Goal: Contribute content

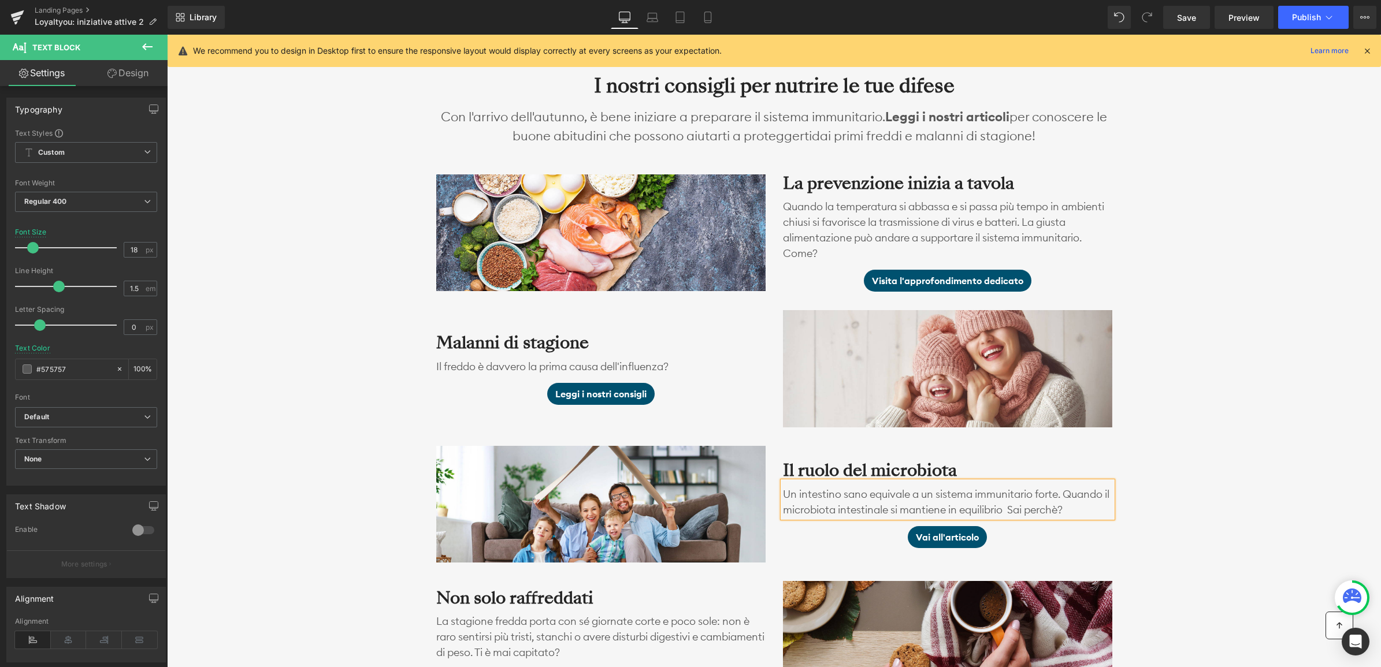
scroll to position [1000, 0]
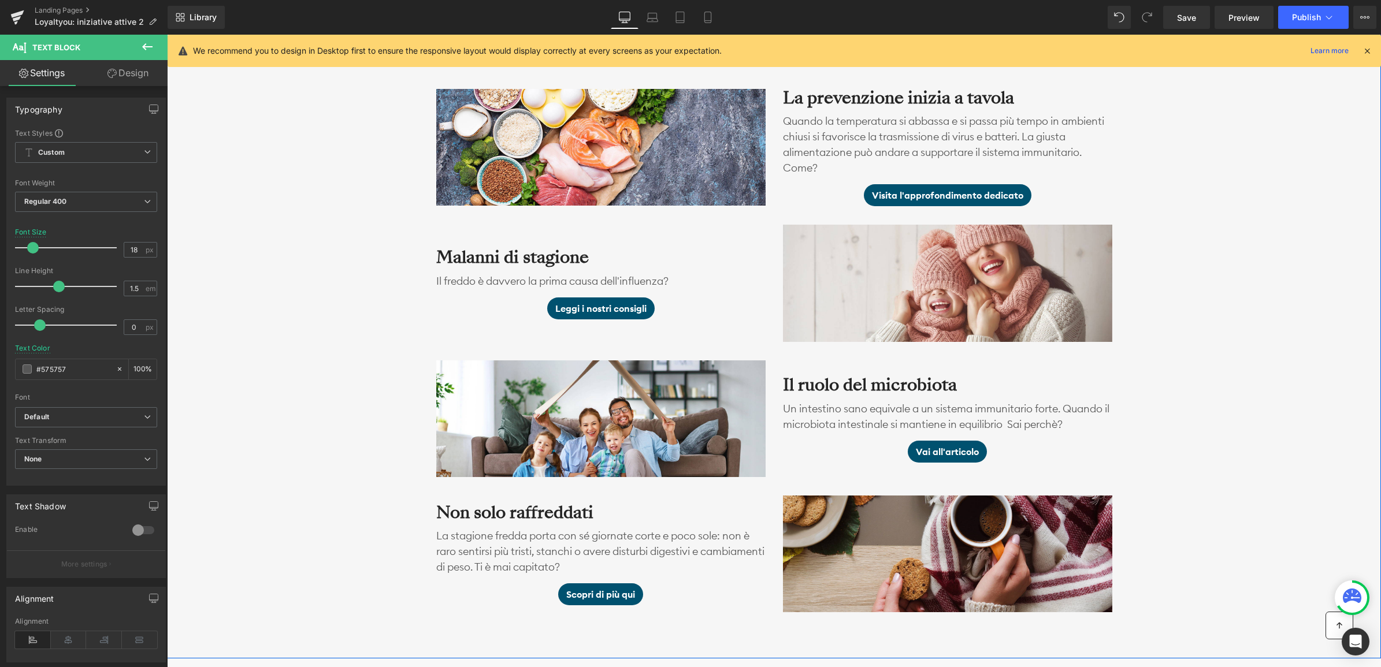
drag, startPoint x: 1178, startPoint y: 190, endPoint x: 1112, endPoint y: 221, distance: 73.7
click at [1178, 190] on div "I nostri consigli per nutrire le tue difese Heading Con l'arrivo dell'autunno, …" at bounding box center [774, 291] width 1214 height 641
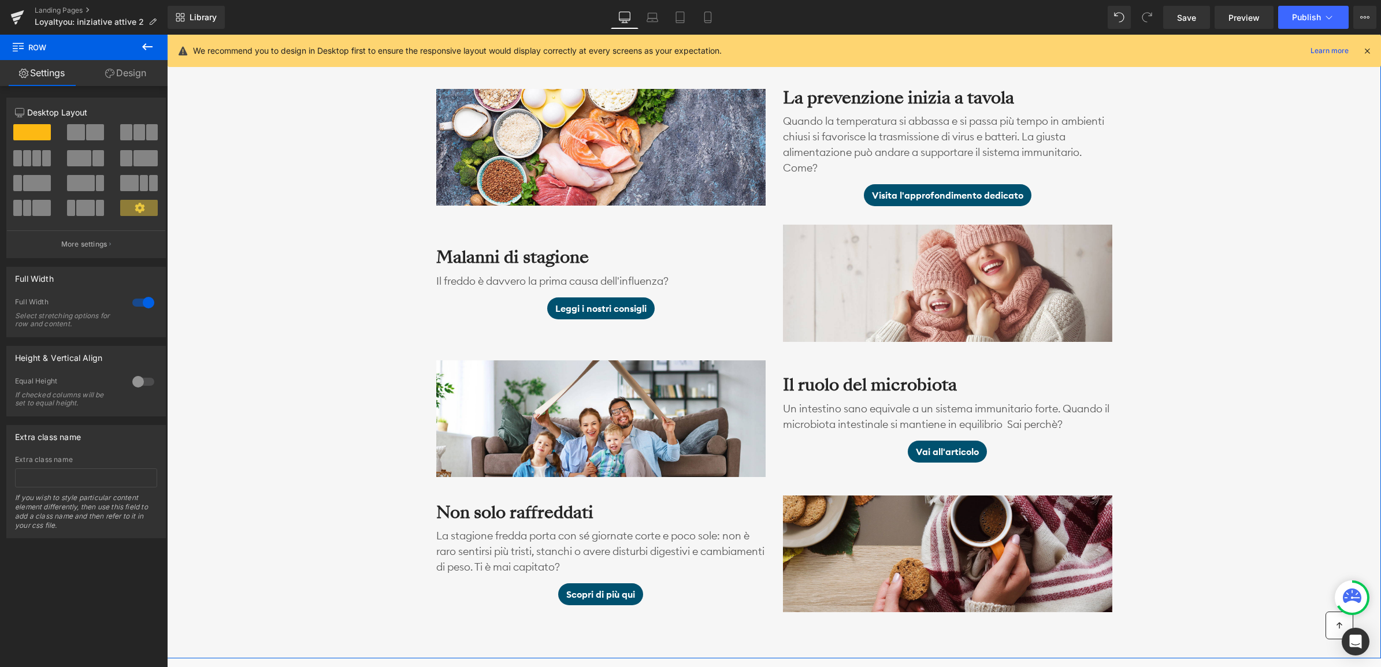
click at [1223, 308] on div "I nostri consigli per nutrire le tue difese Heading Con l'arrivo dell'autunno, …" at bounding box center [774, 291] width 1214 height 641
click at [1269, 318] on div "I nostri consigli per nutrire le tue difese Heading Con l'arrivo dell'autunno, …" at bounding box center [774, 291] width 1214 height 641
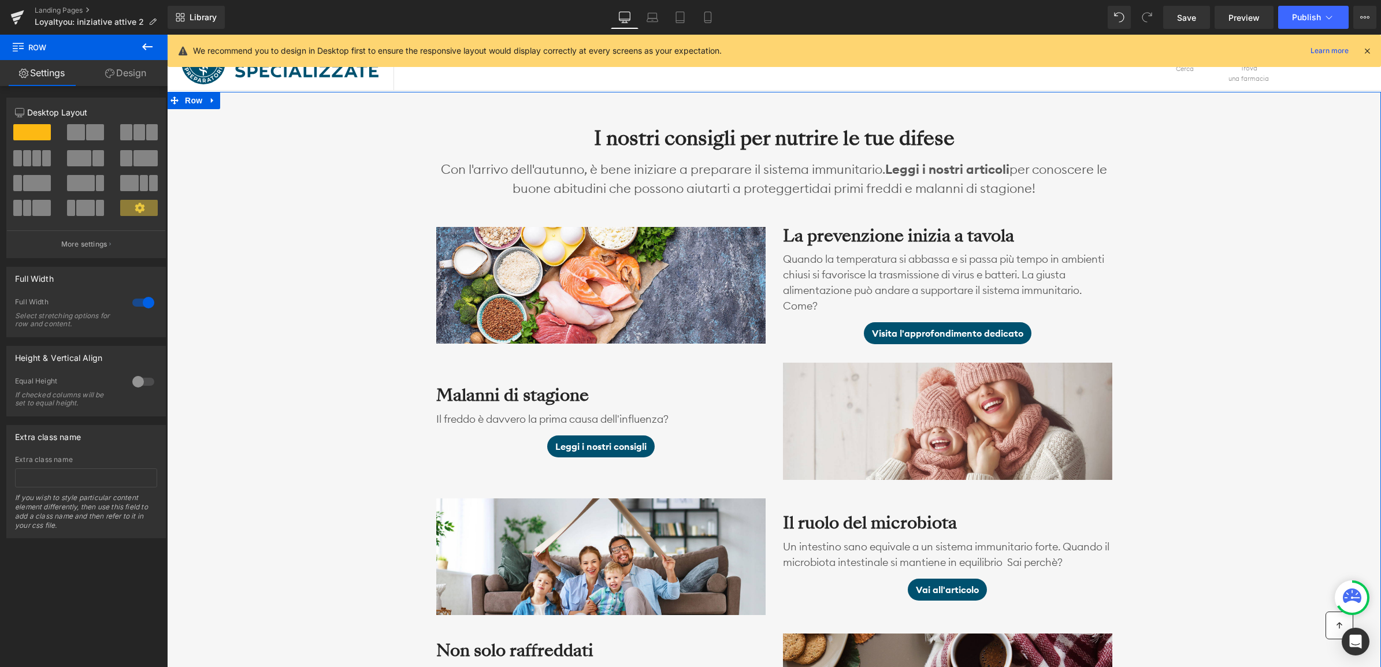
scroll to position [856, 0]
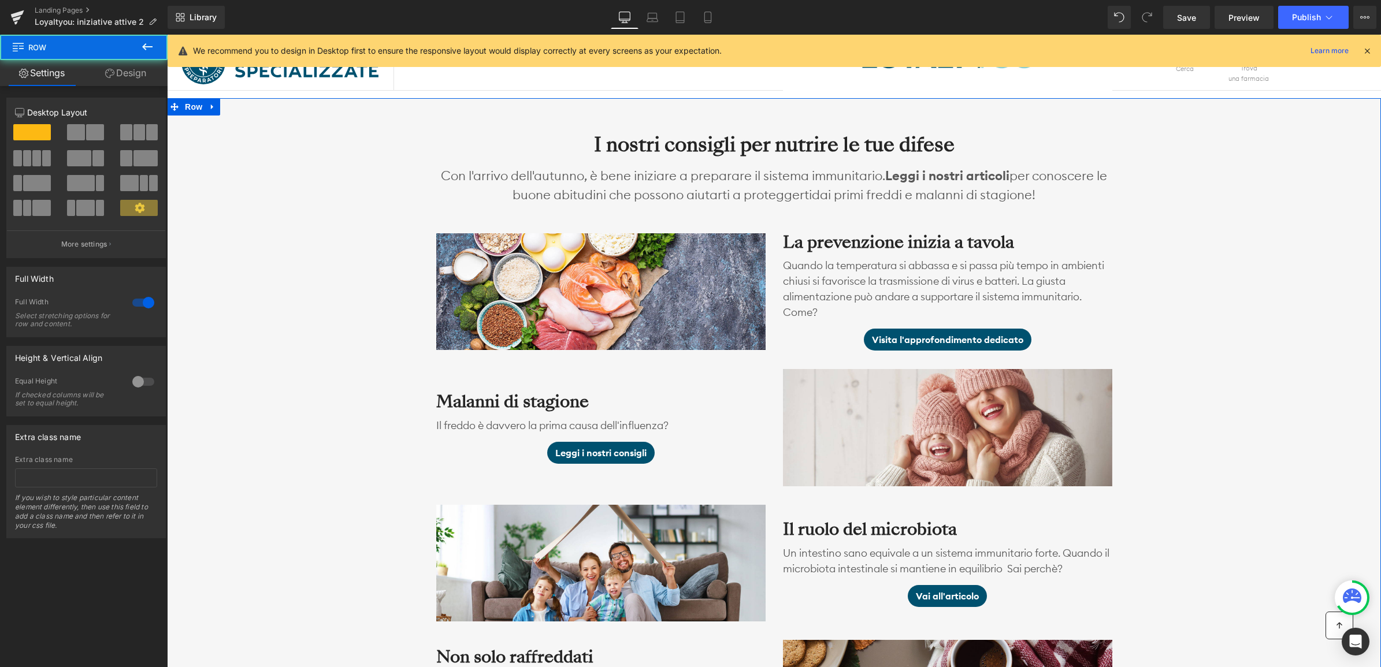
click at [1222, 303] on div "I nostri consigli per nutrire le tue difese Heading Con l'arrivo dell'autunno, …" at bounding box center [774, 436] width 1214 height 641
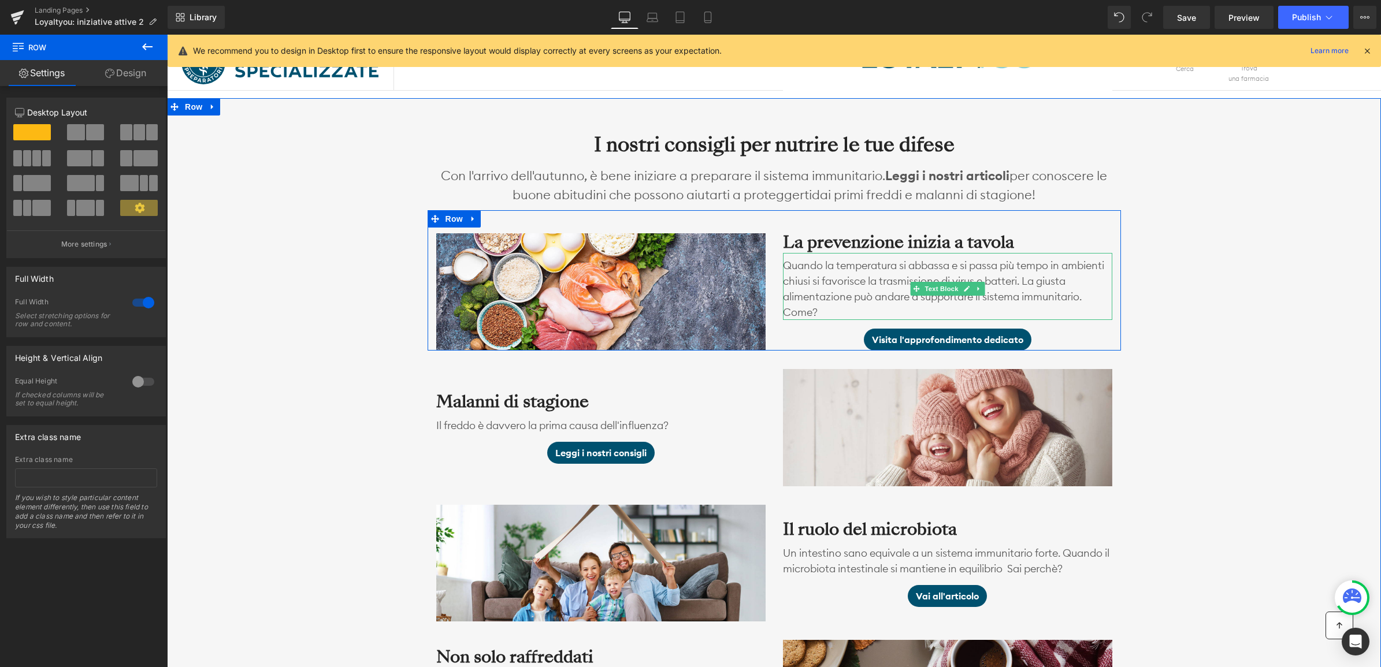
click at [1000, 304] on p "Quando la temperatura si abbassa e si passa più tempo in ambienti chiusi si fav…" at bounding box center [947, 289] width 329 height 62
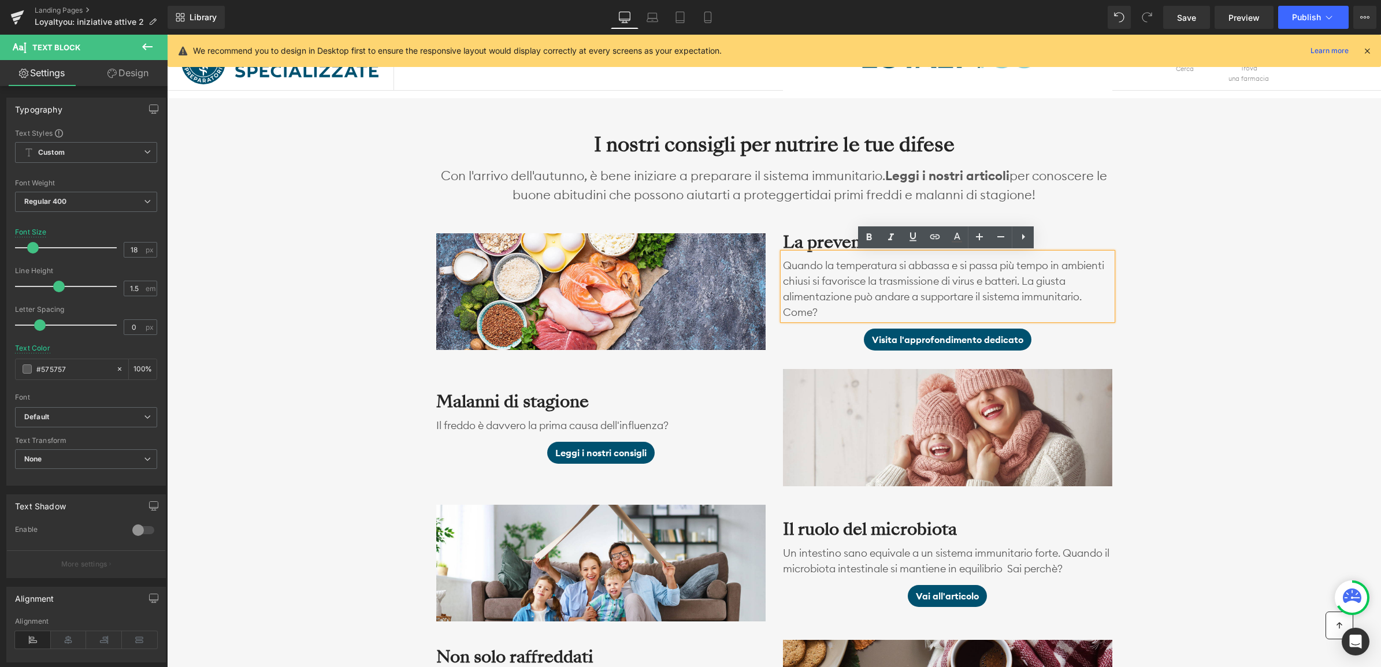
click at [1071, 281] on p "Quando la temperatura si abbassa e si passa più tempo in ambienti chiusi si fav…" at bounding box center [947, 289] width 329 height 62
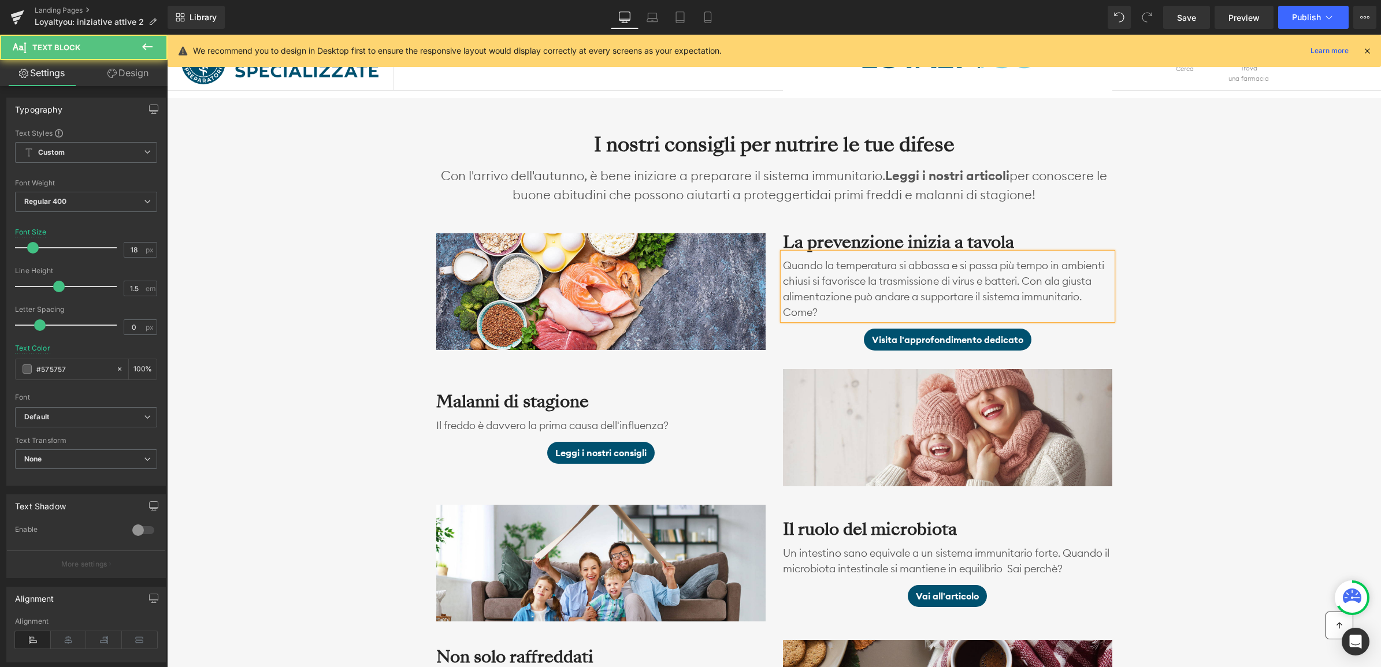
click at [1096, 282] on p "Quando la temperatura si abbassa e si passa più tempo in ambienti chiusi si fav…" at bounding box center [947, 289] width 329 height 62
click at [902, 296] on p "Quando la temperatura si abbassa e si passa più tempo in ambienti chiusi si fav…" at bounding box center [947, 289] width 329 height 62
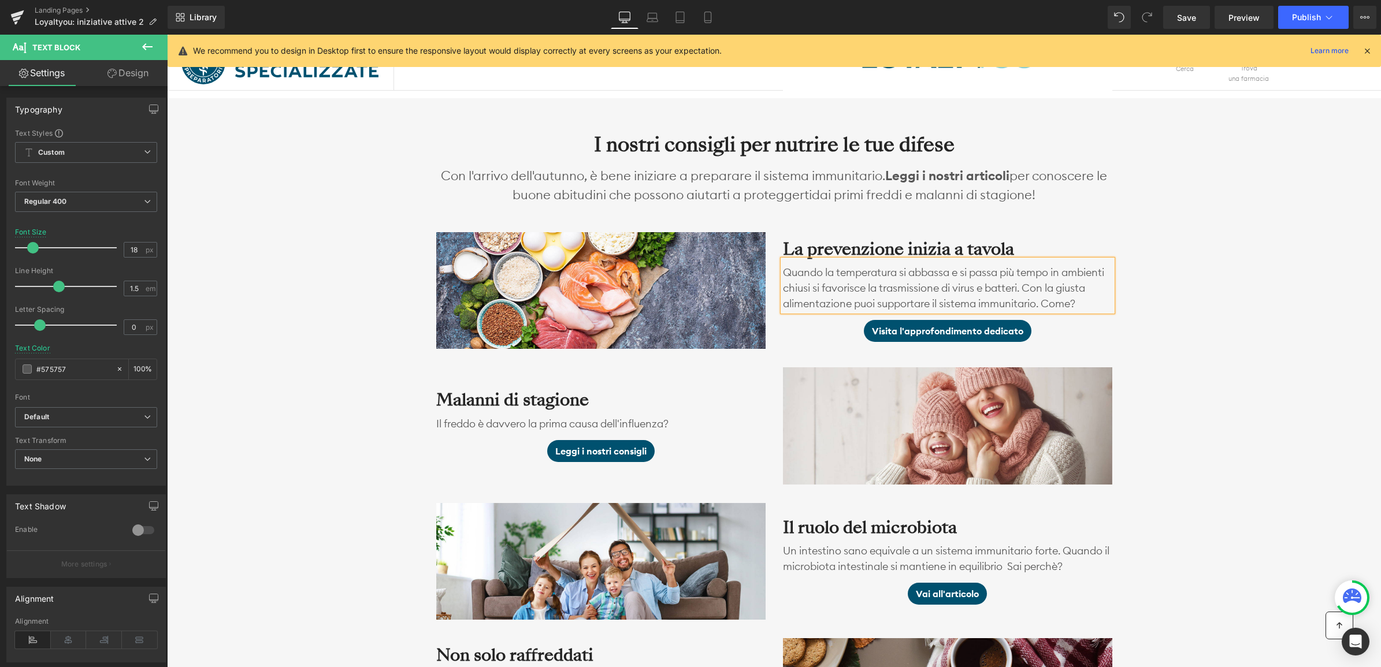
click at [1328, 298] on div "I nostri consigli per nutrire le tue difese Heading Con l'arrivo dell'autunno, …" at bounding box center [774, 436] width 1214 height 640
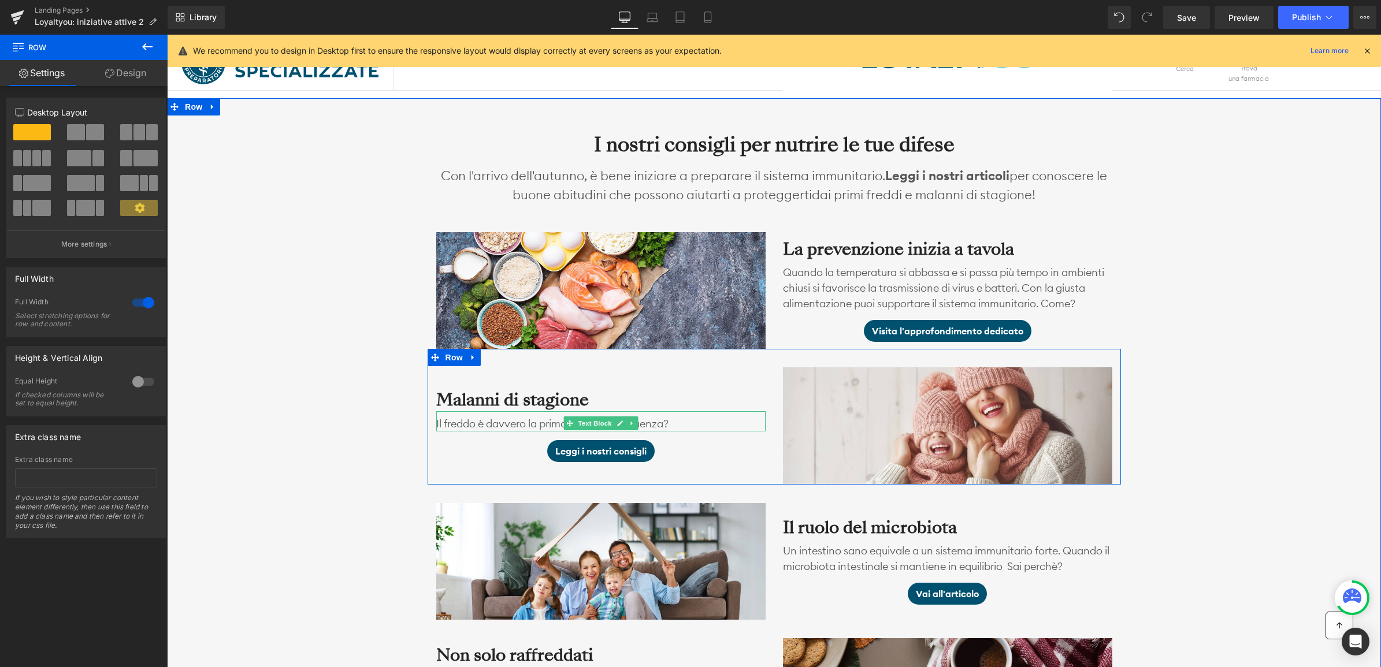
drag, startPoint x: 441, startPoint y: 426, endPoint x: 452, endPoint y: 431, distance: 12.1
click at [441, 426] on p "Il freddo è davvero la prima causa dell'influenza?" at bounding box center [600, 424] width 329 height 16
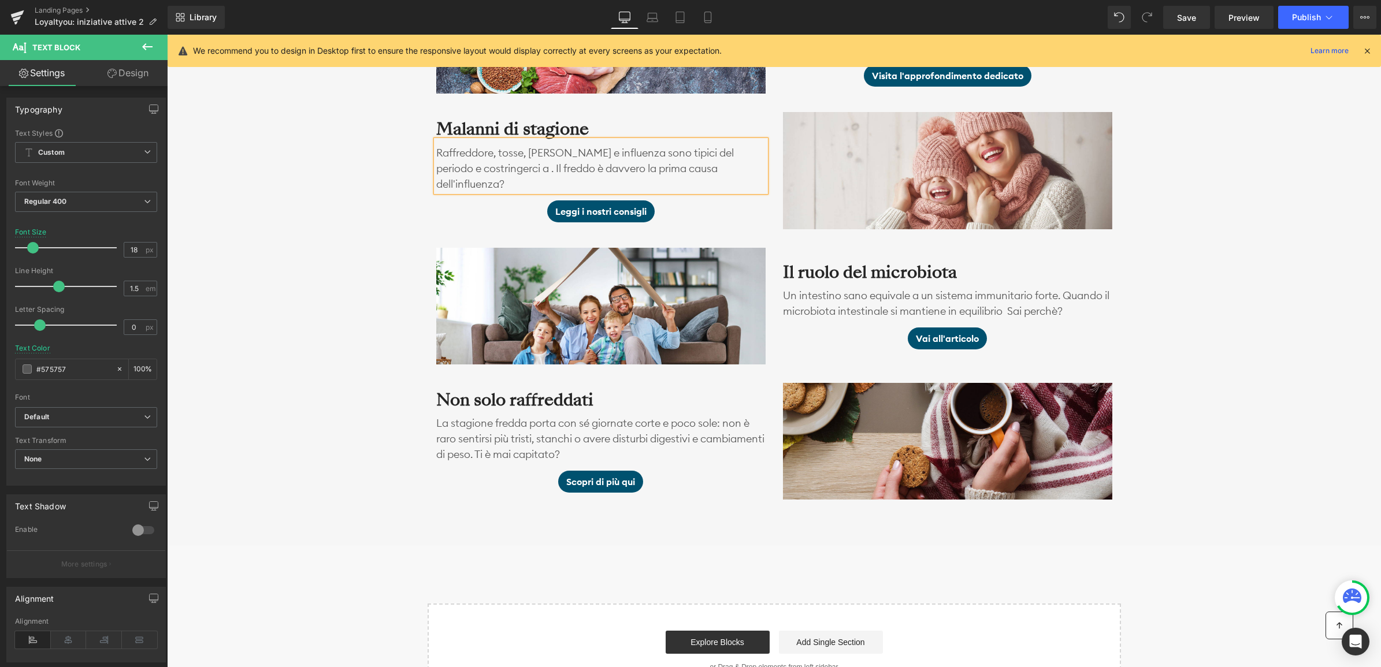
scroll to position [1137, 0]
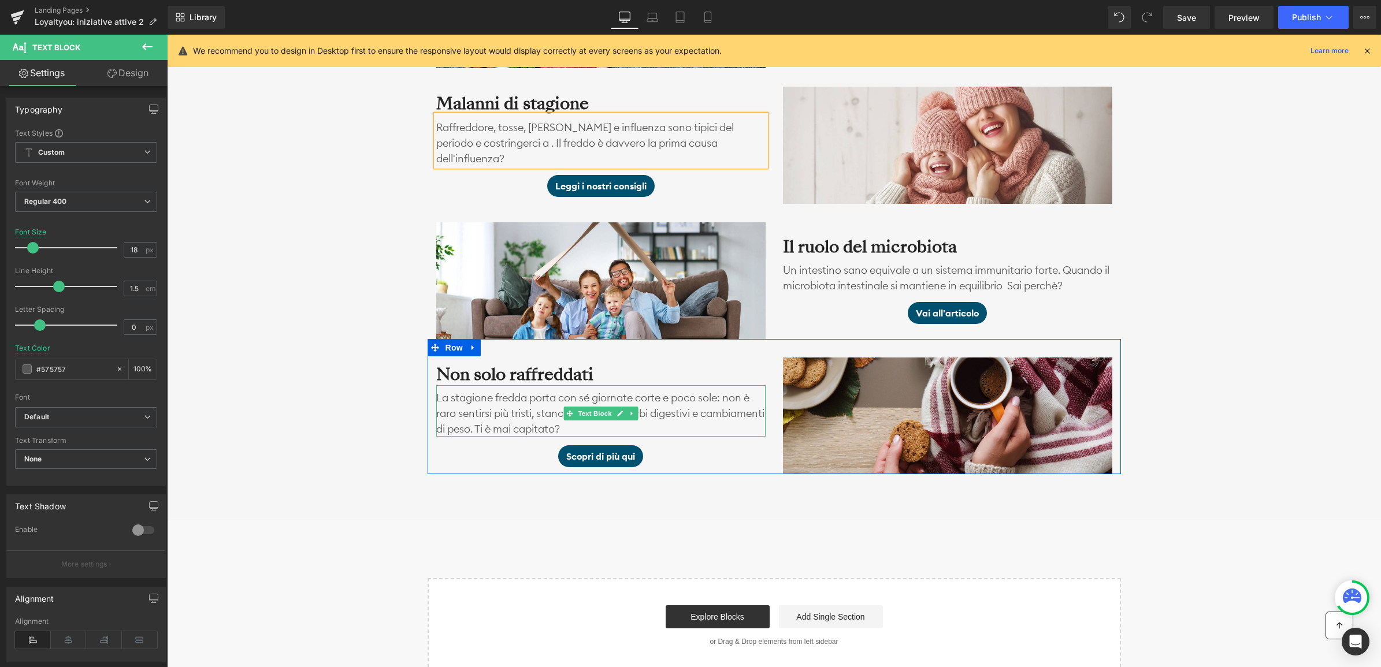
click at [637, 398] on p "La stagione fredda porta con sé giornate corte e poco sole: non è raro sentirsi…" at bounding box center [600, 413] width 329 height 47
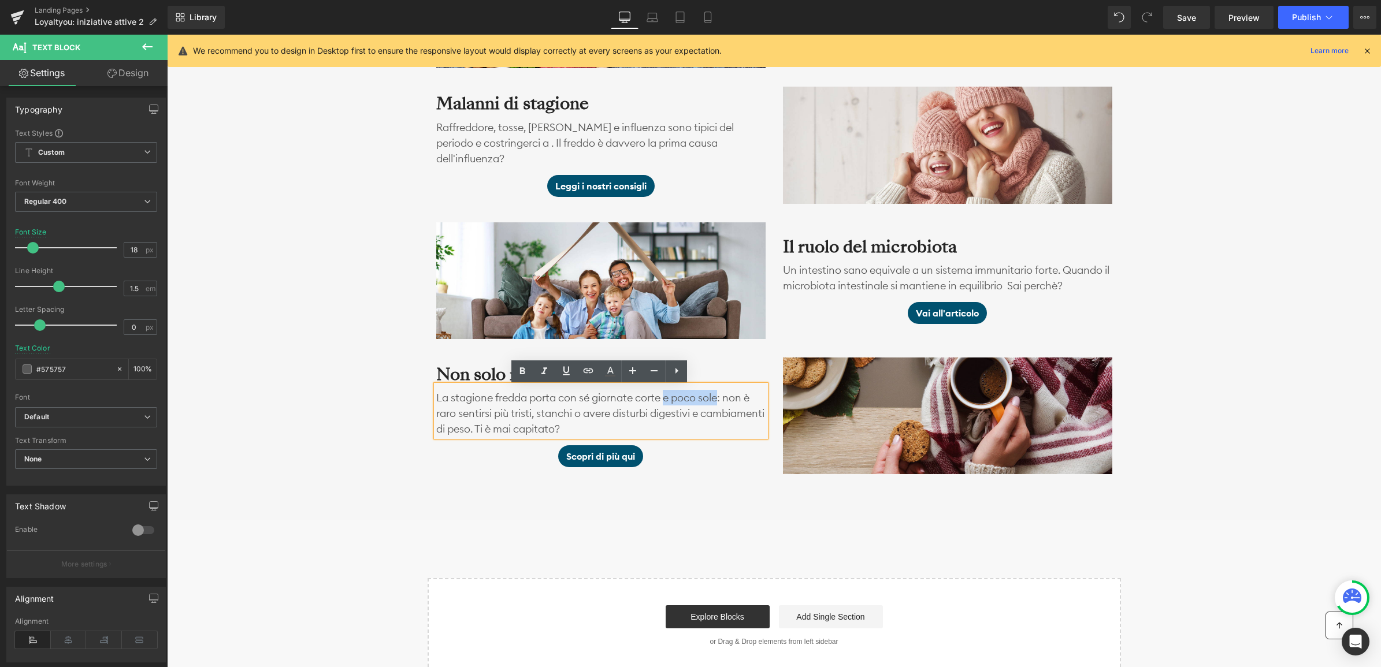
drag, startPoint x: 666, startPoint y: 399, endPoint x: 721, endPoint y: 399, distance: 54.3
click at [721, 399] on p "La stagione fredda porta con sé giornate corte e poco sole: non è raro sentirsi…" at bounding box center [600, 413] width 329 height 47
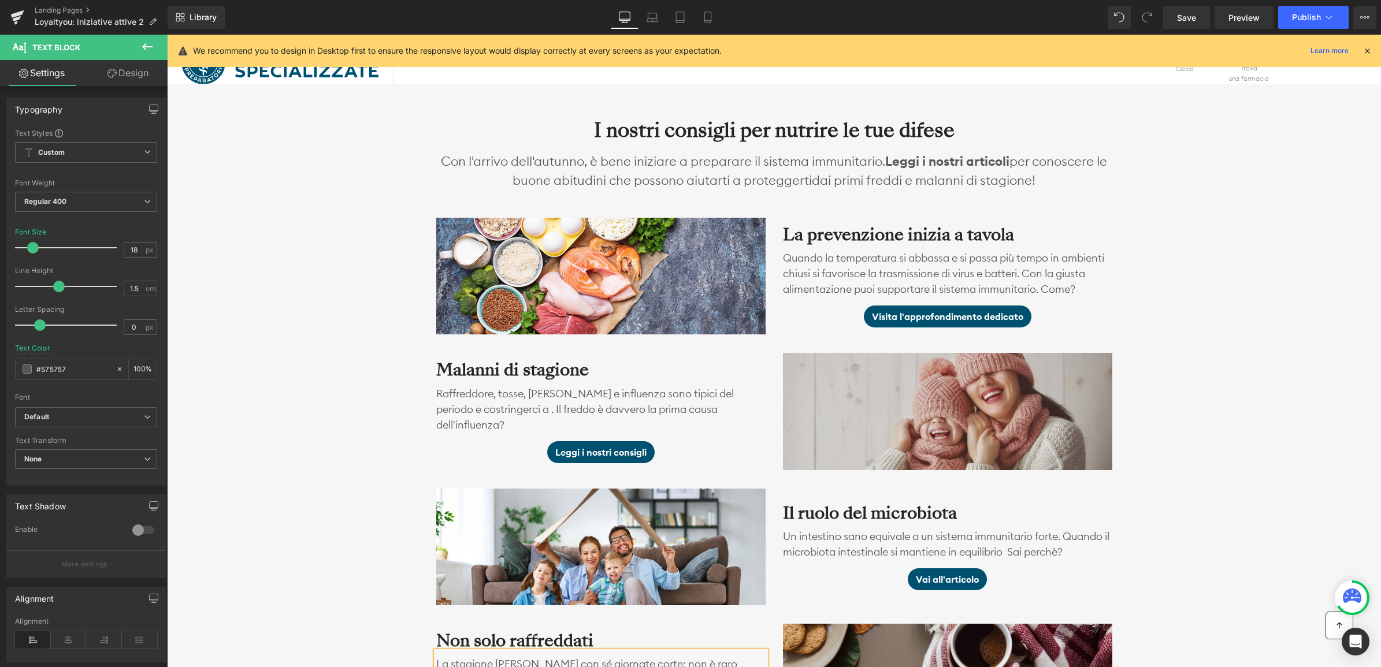
scroll to position [848, 0]
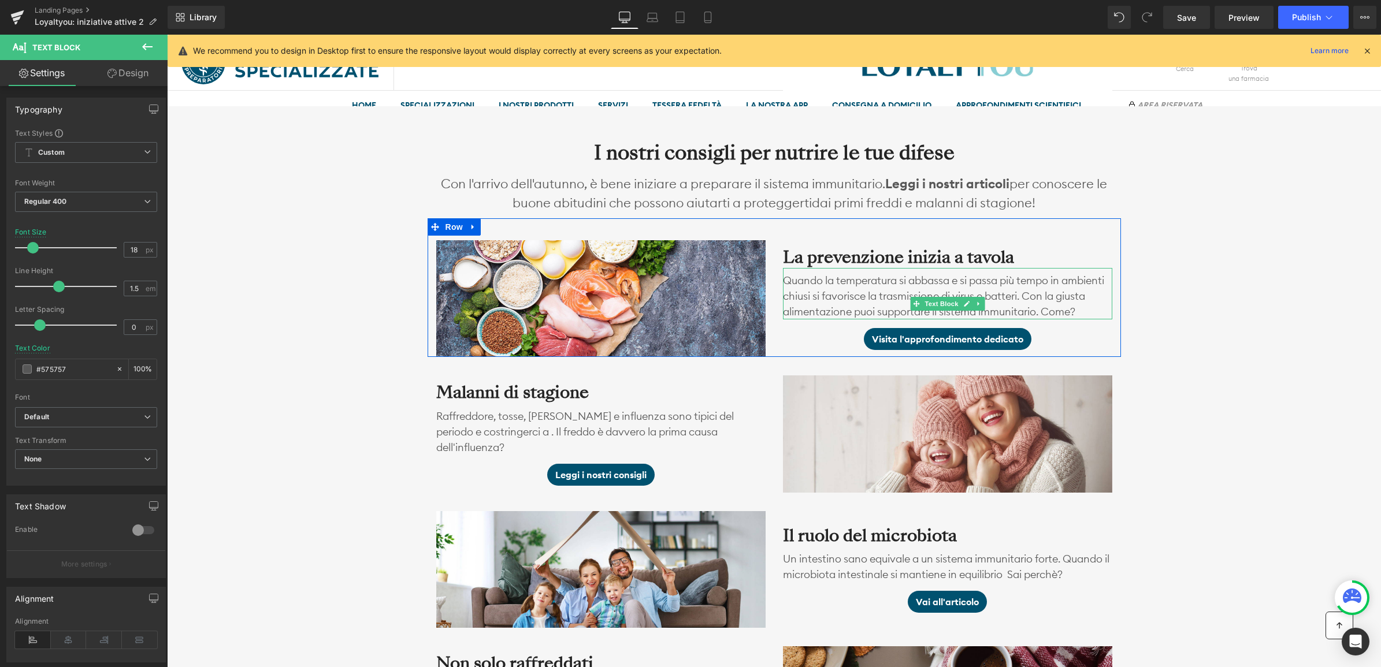
click at [1054, 286] on p "Quando la temperatura si abbassa e si passa più tempo in ambienti chiusi si fav…" at bounding box center [947, 296] width 329 height 47
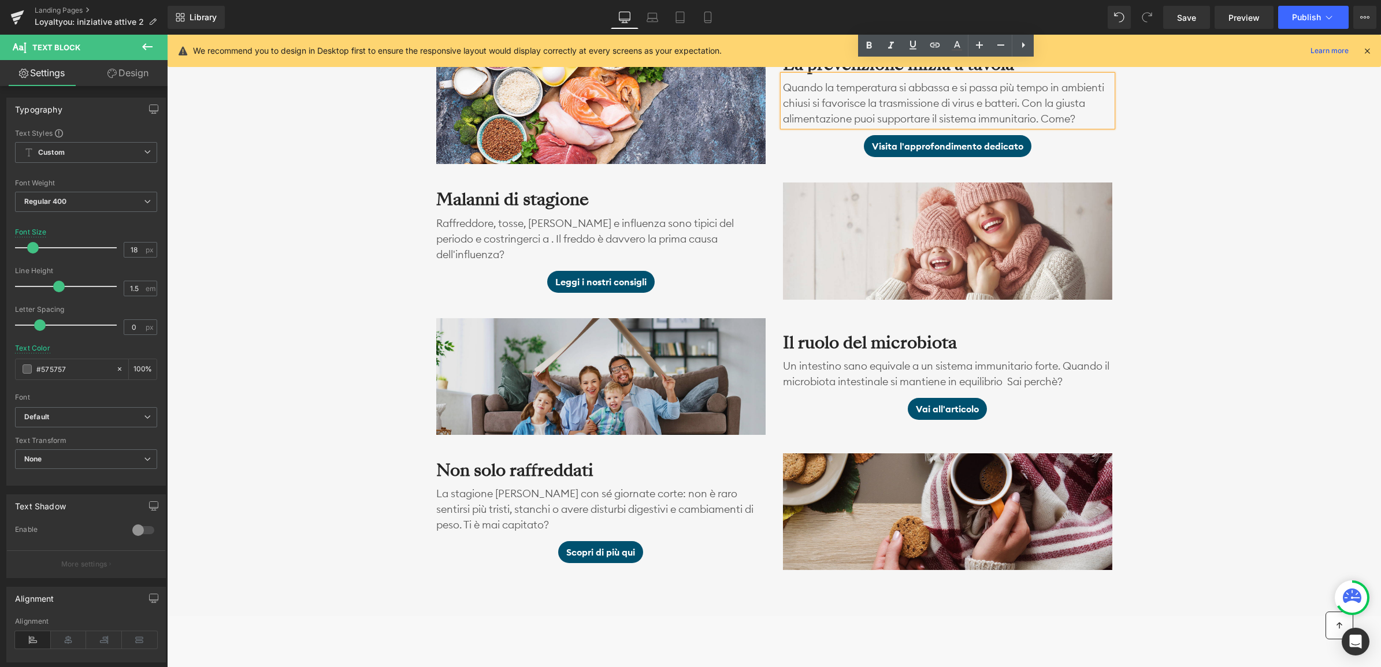
scroll to position [920, 0]
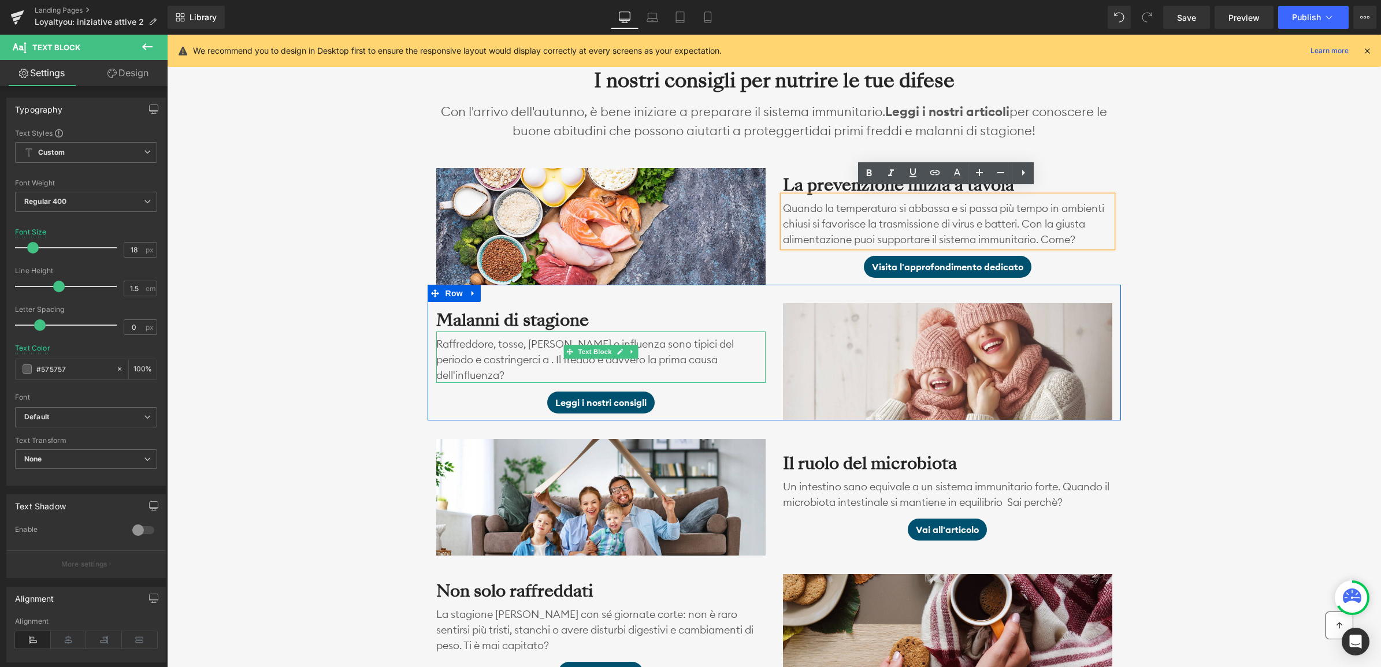
click at [666, 353] on p "Raffreddore, tosse, [PERSON_NAME] e influenza sono tipici del periodo e costrin…" at bounding box center [600, 359] width 329 height 47
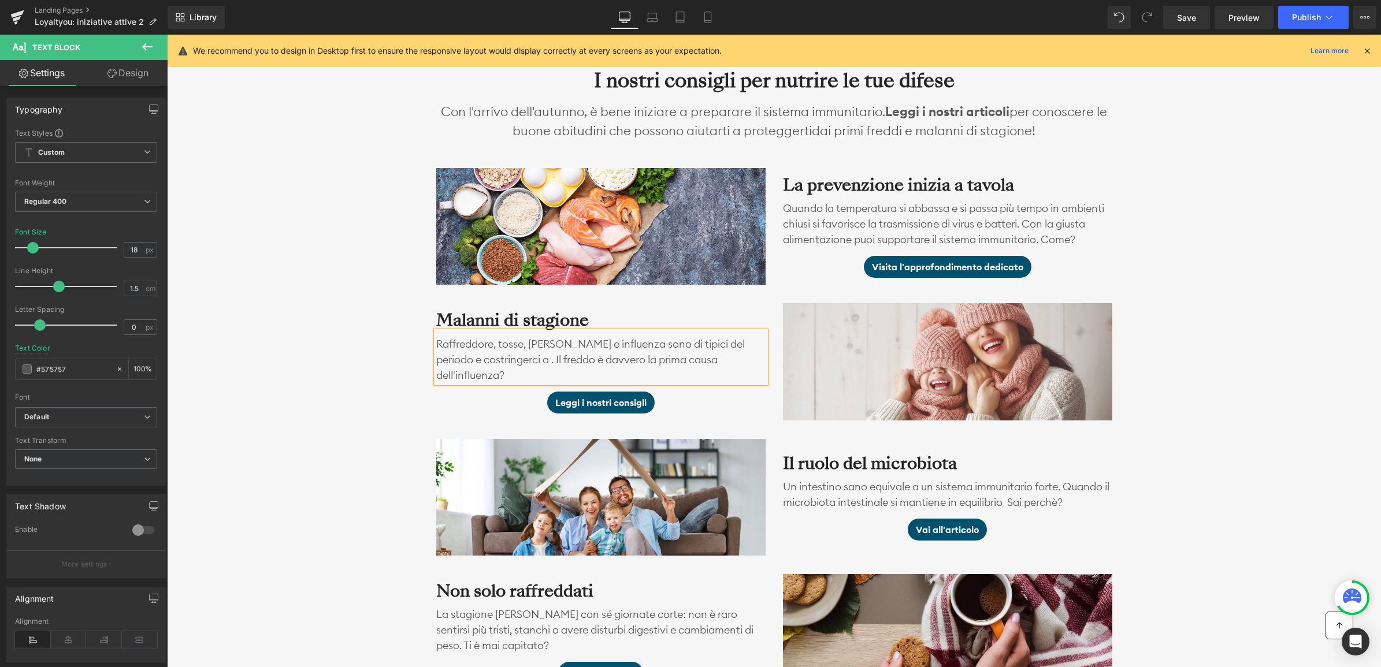
scroll to position [912, 0]
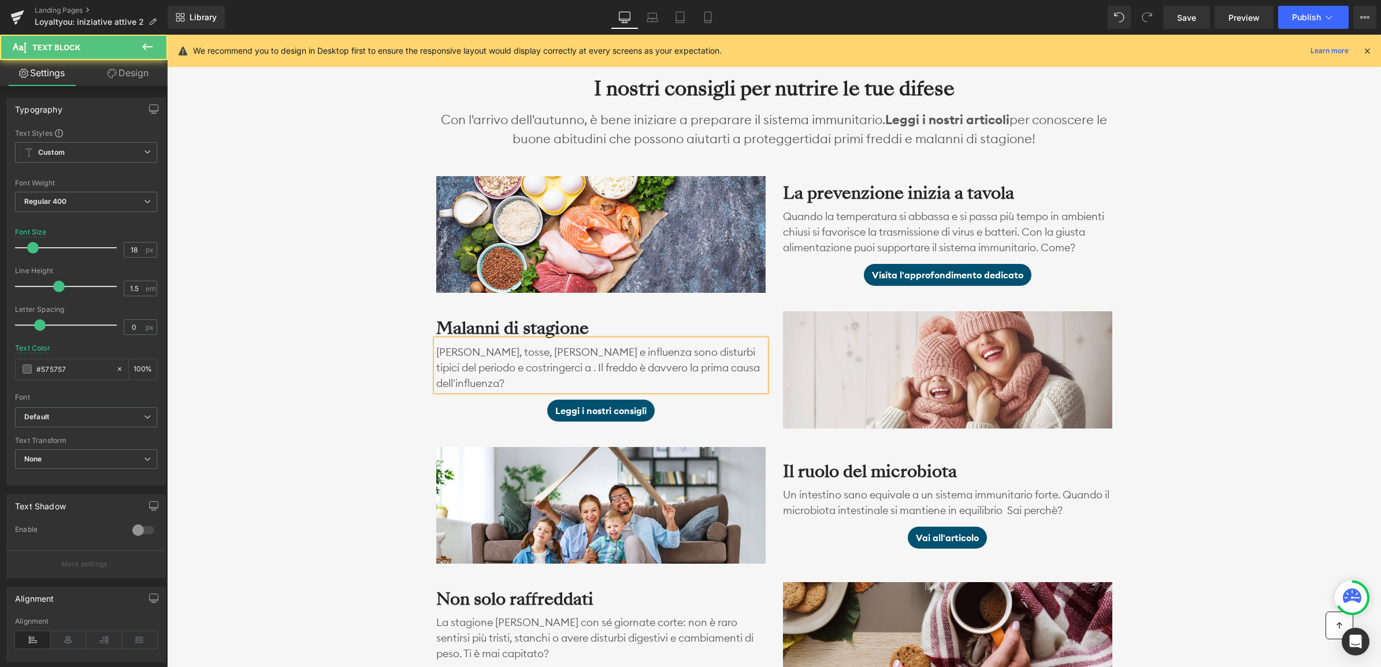
click at [488, 368] on p "[PERSON_NAME], tosse, [PERSON_NAME] e influenza sono disturbi tipici del period…" at bounding box center [600, 367] width 329 height 47
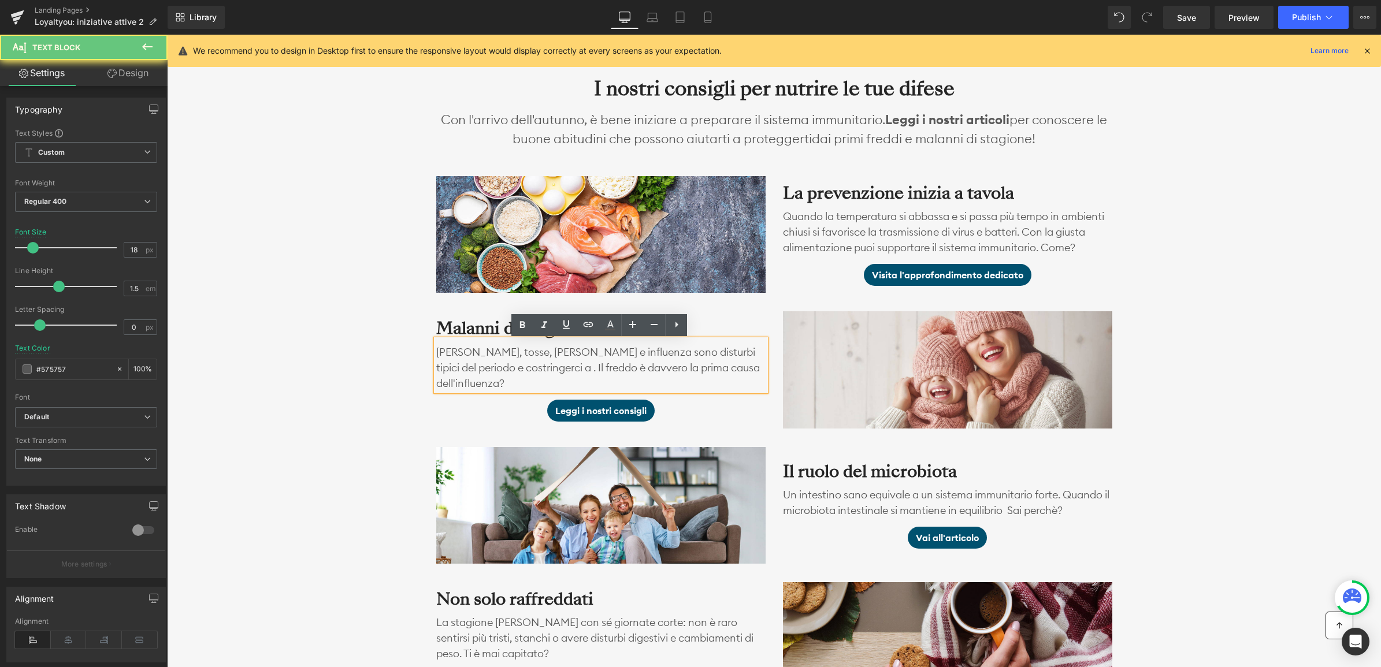
click at [478, 368] on p "[PERSON_NAME], tosse, [PERSON_NAME] e influenza sono disturbi tipici del period…" at bounding box center [600, 367] width 329 height 47
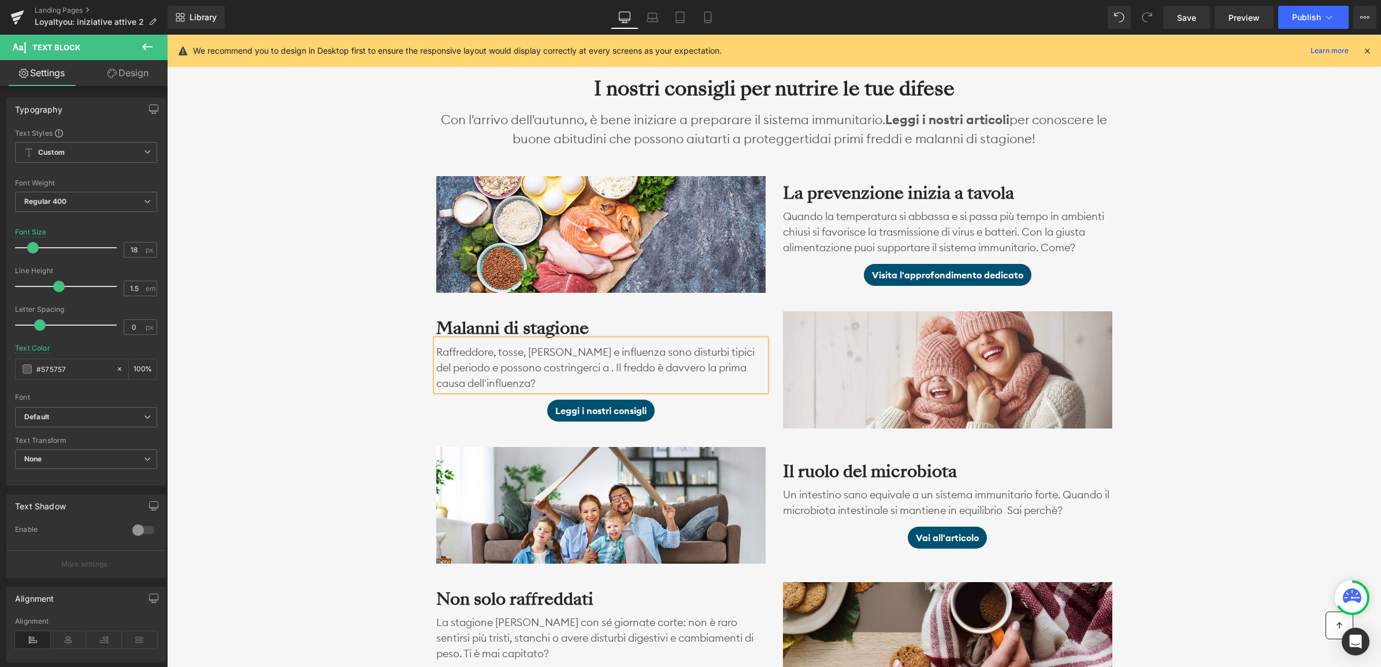
click at [590, 367] on p "Raffreddore, tosse, [PERSON_NAME] e influenza sono disturbi tipici del periodo …" at bounding box center [600, 367] width 329 height 47
click at [726, 370] on p "Raffreddore, tosse, [PERSON_NAME] e influenza sono disturbi tipici del periodo …" at bounding box center [600, 367] width 329 height 47
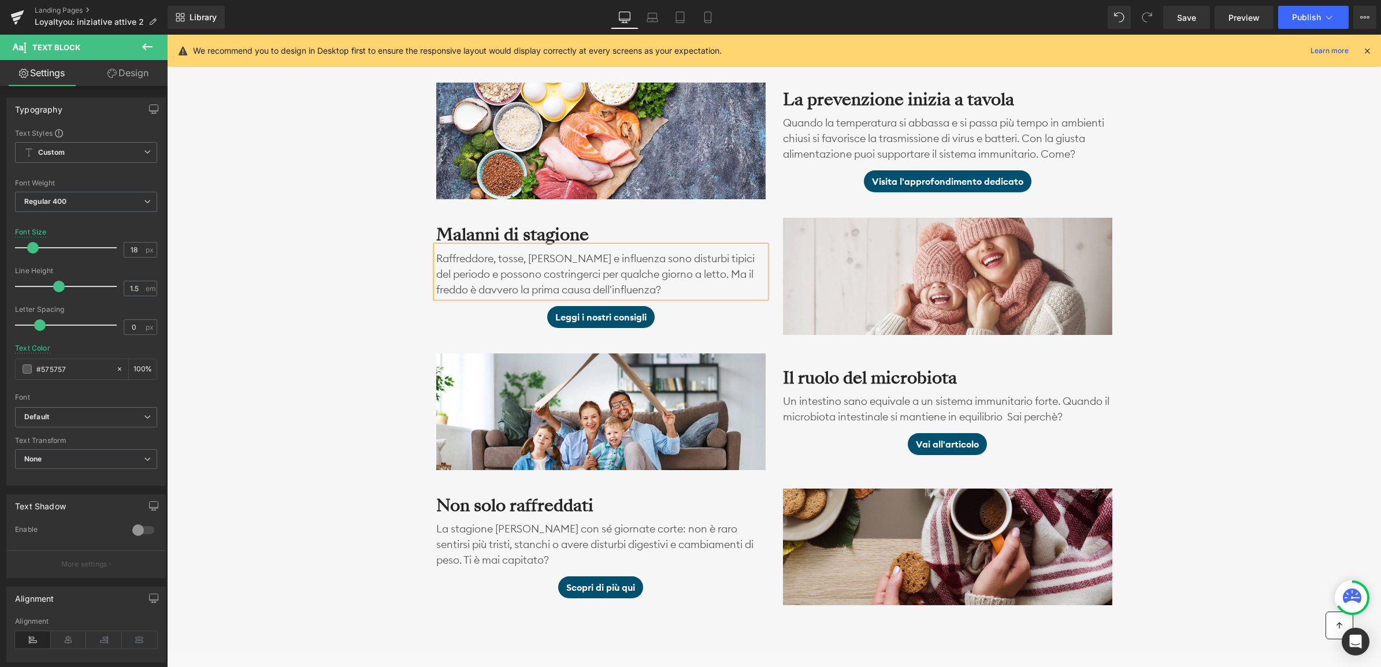
scroll to position [1006, 0]
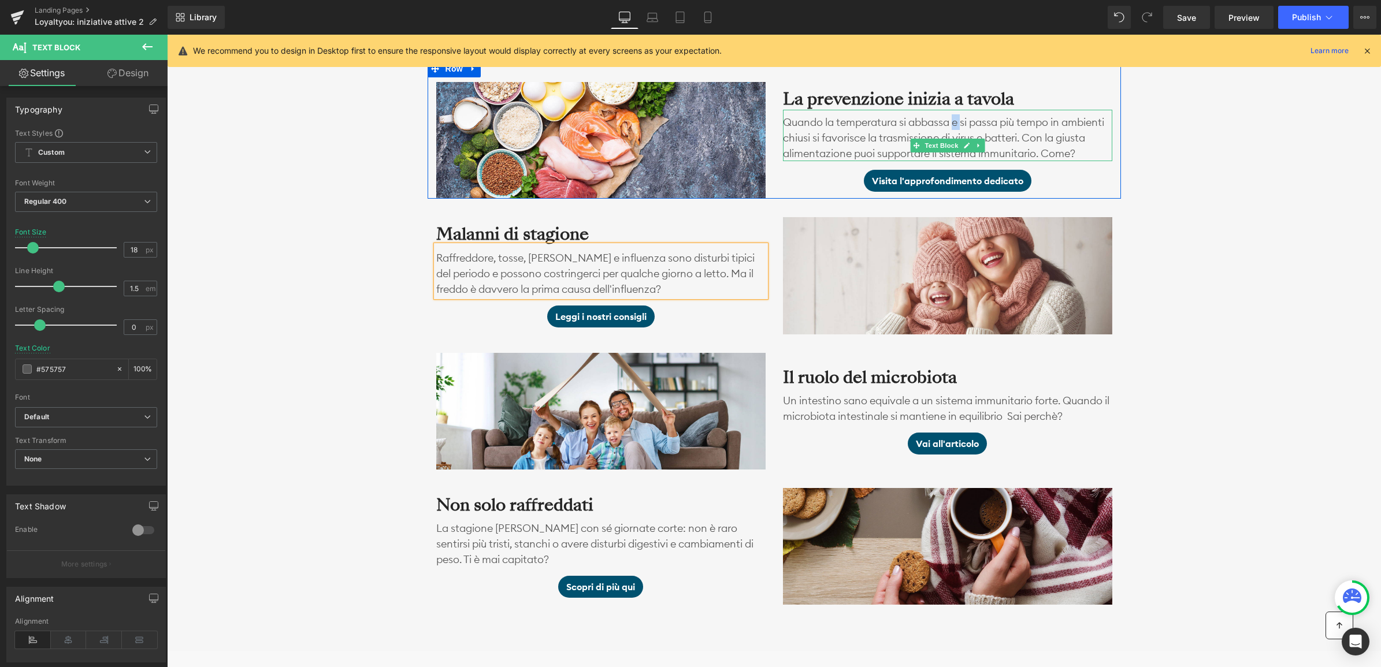
drag, startPoint x: 956, startPoint y: 116, endPoint x: 963, endPoint y: 114, distance: 7.1
click at [963, 114] on p "Quando la temperatura si abbassa e si passa più tempo in ambienti chiusi si fav…" at bounding box center [947, 137] width 329 height 47
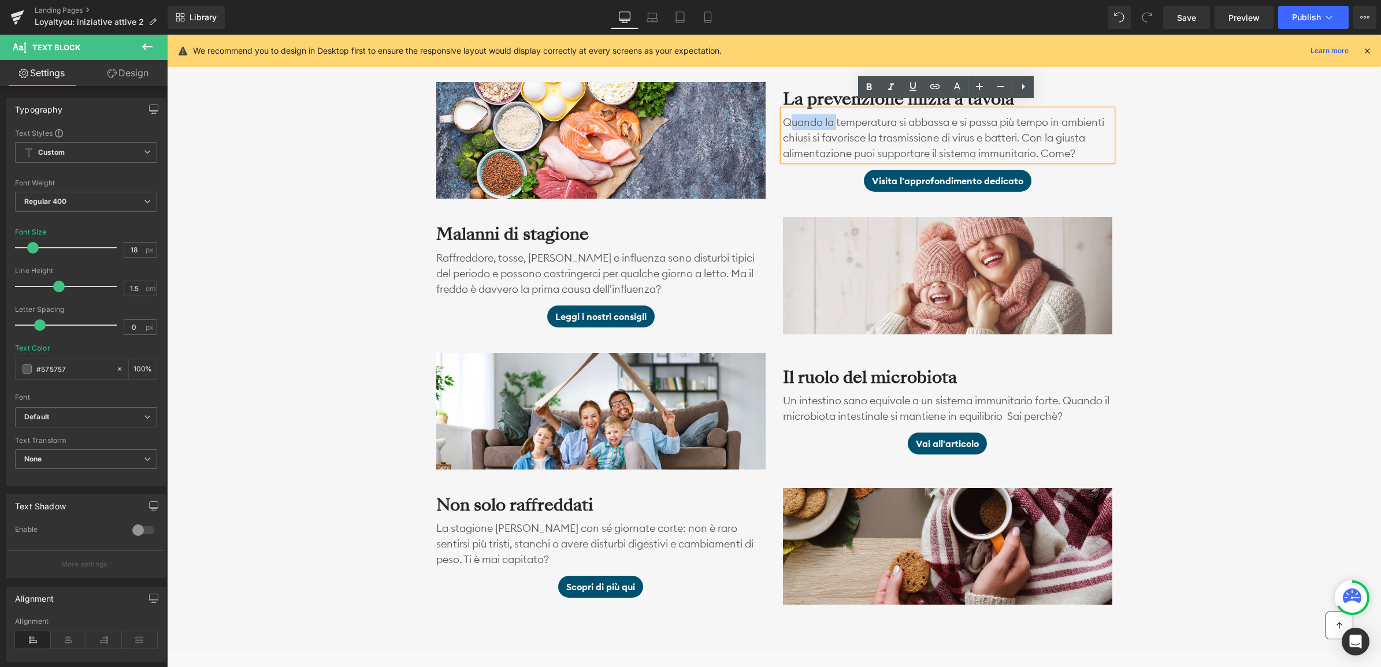
drag, startPoint x: 834, startPoint y: 114, endPoint x: 786, endPoint y: 125, distance: 49.3
click at [789, 114] on p "Quando la temperatura si abbassa e si passa più tempo in ambienti chiusi si fav…" at bounding box center [947, 137] width 329 height 47
click at [806, 117] on p "Quando la temperatura si abbassa e si passa più tempo in ambienti chiusi si fav…" at bounding box center [947, 137] width 329 height 47
drag, startPoint x: 899, startPoint y: 112, endPoint x: 949, endPoint y: 113, distance: 49.7
click at [949, 114] on p "Quando la temperatura si abbassa e si passa più tempo in ambienti chiusi si fav…" at bounding box center [947, 137] width 329 height 47
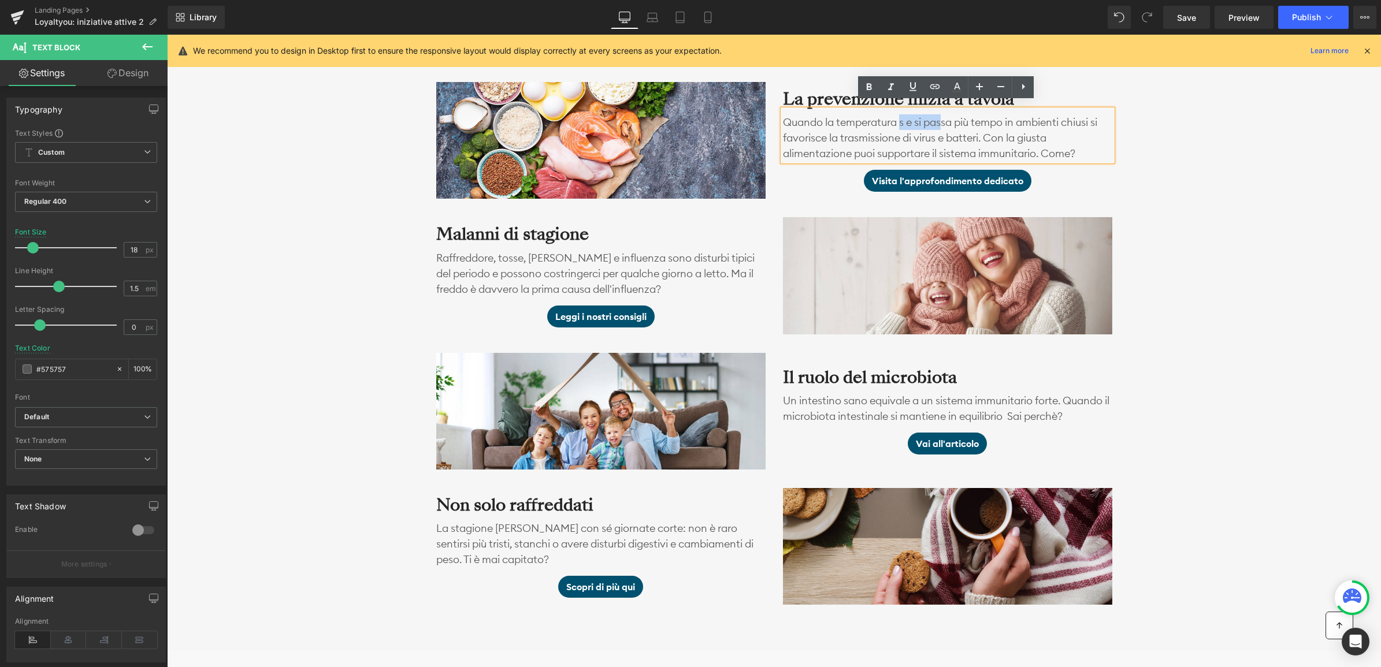
scroll to position [1013, 0]
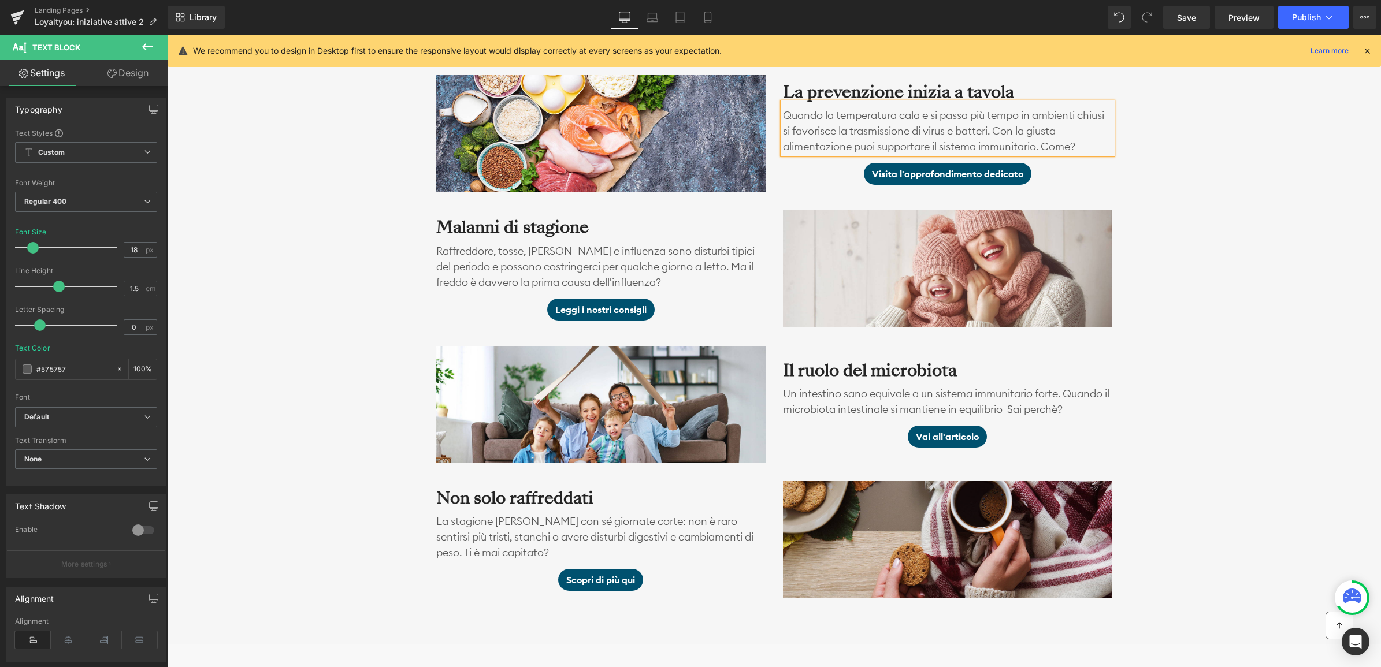
click at [945, 113] on p "Quando la temperatura cala e si passa più tempo in ambienti chiusi si favorisce…" at bounding box center [947, 130] width 329 height 47
drag, startPoint x: 1183, startPoint y: 149, endPoint x: 1172, endPoint y: 139, distance: 14.8
click at [1184, 148] on div "I nostri consigli per nutrire le tue difese Heading Con l'arrivo dell'autunno, …" at bounding box center [774, 278] width 1214 height 640
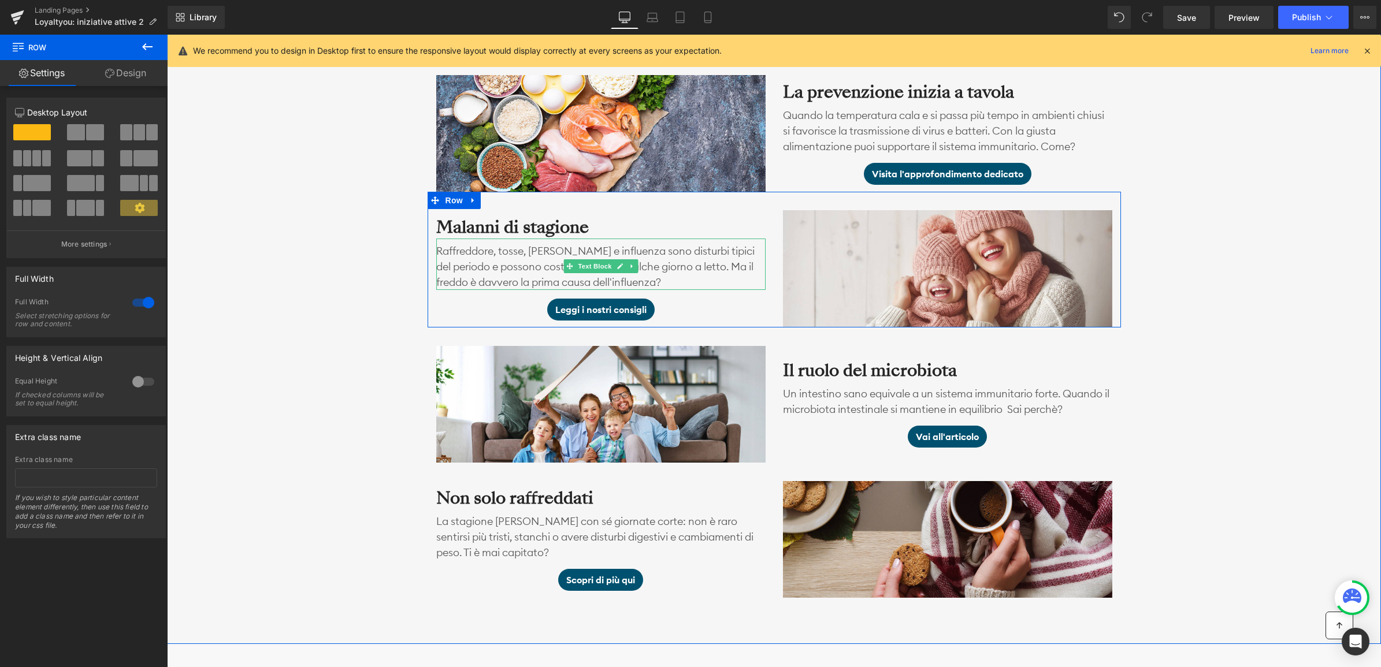
drag, startPoint x: 479, startPoint y: 266, endPoint x: 491, endPoint y: 261, distance: 12.7
click at [479, 266] on p "Raffreddore, tosse, [PERSON_NAME] e influenza sono disturbi tipici del periodo …" at bounding box center [600, 266] width 329 height 47
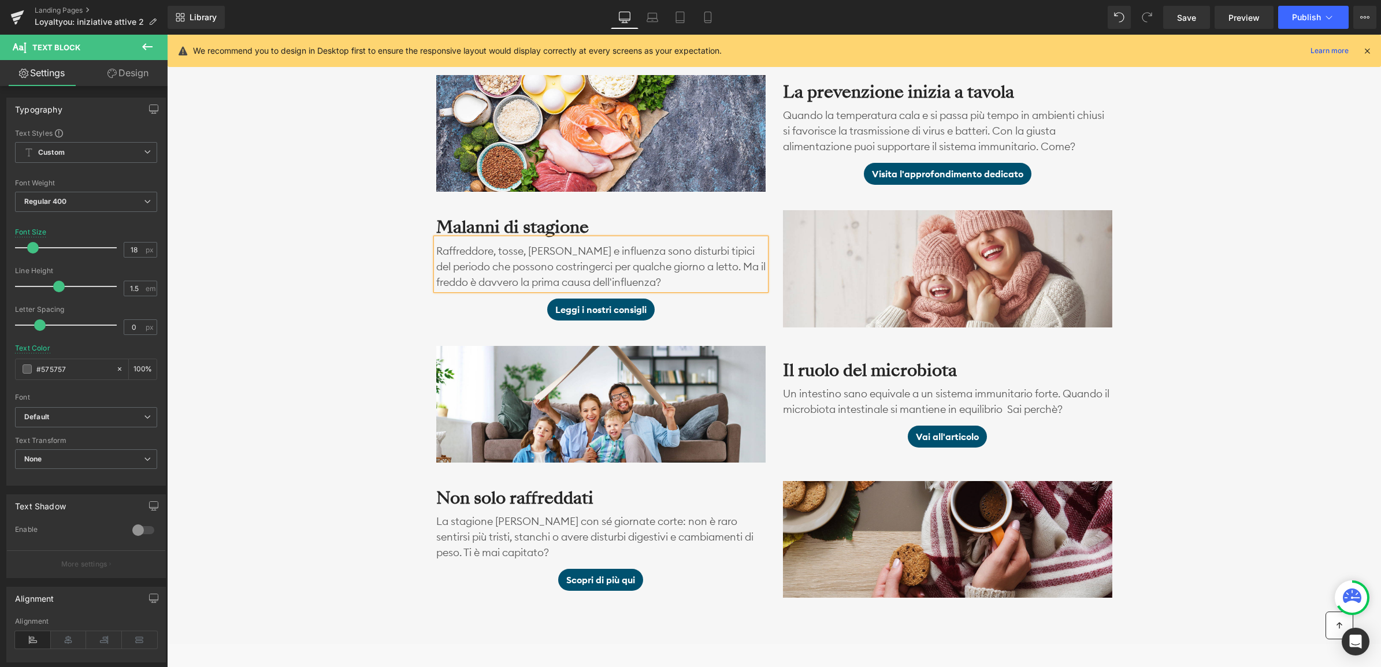
click at [592, 263] on p "Raffreddore, tosse, [PERSON_NAME] e influenza sono disturbi tipici del periodo …" at bounding box center [600, 266] width 329 height 47
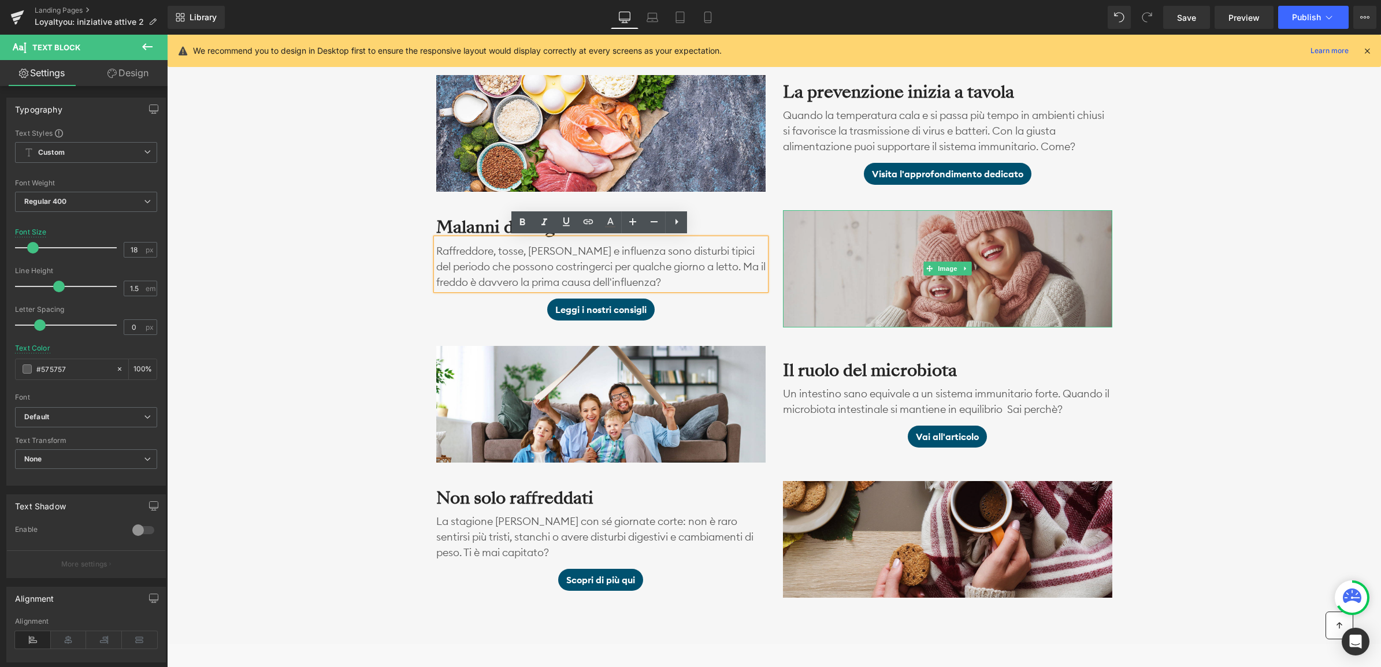
click at [1097, 267] on img at bounding box center [947, 268] width 329 height 117
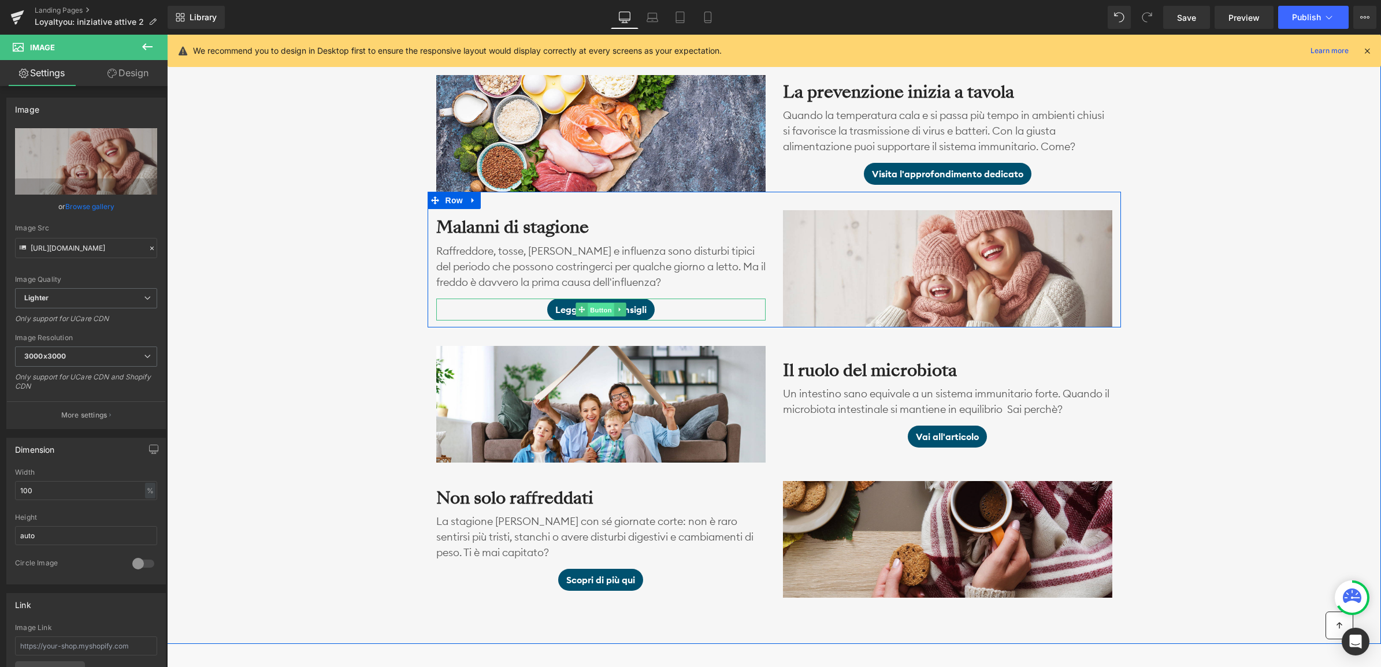
click at [595, 308] on span "Button" at bounding box center [601, 310] width 27 height 14
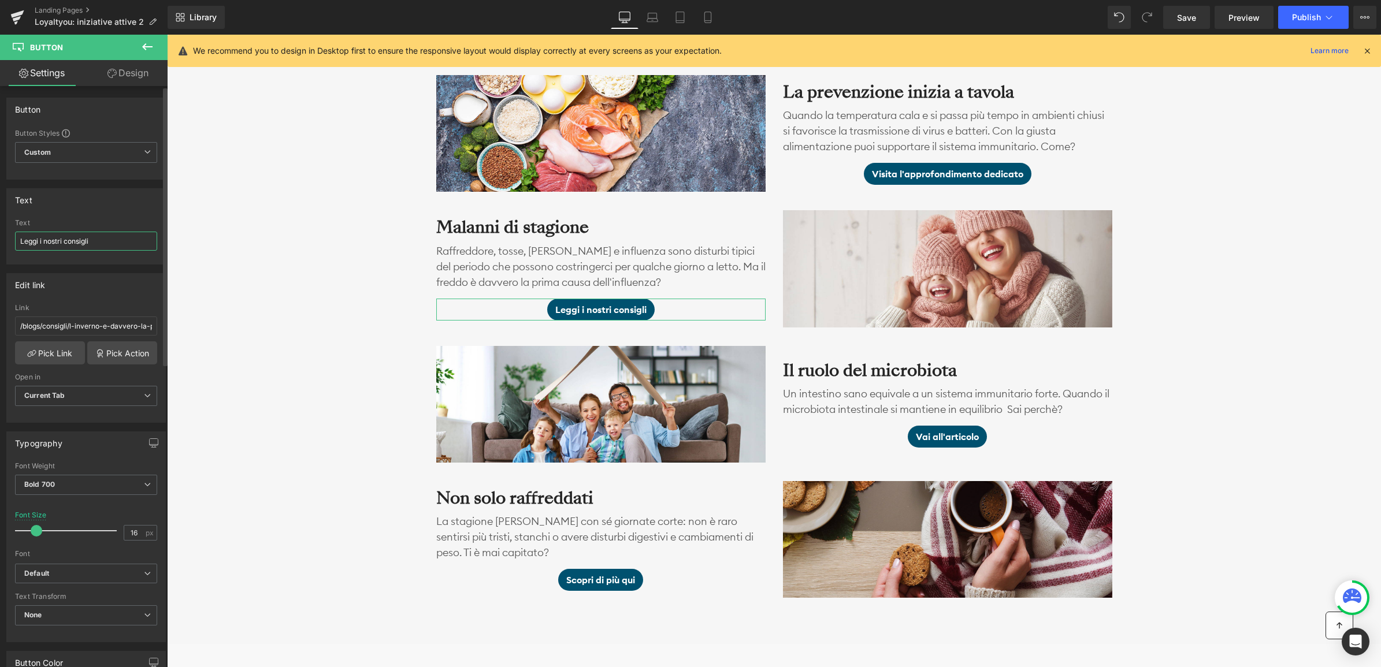
drag, startPoint x: 93, startPoint y: 240, endPoint x: 20, endPoint y: 242, distance: 72.8
click at [20, 242] on input "Leggi i nostri consigli" at bounding box center [86, 241] width 142 height 19
type input "Approfondisci qui"
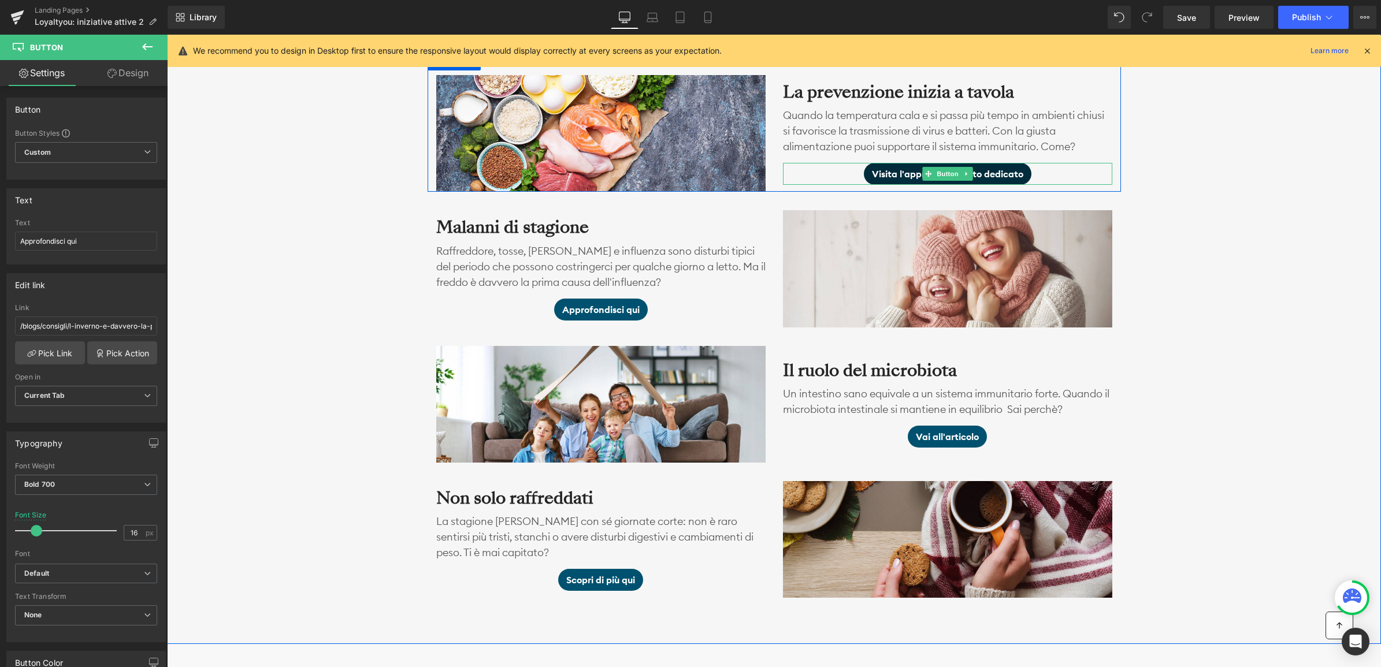
click at [897, 172] on span "Visita l'approfondimento dedicato" at bounding box center [947, 174] width 151 height 14
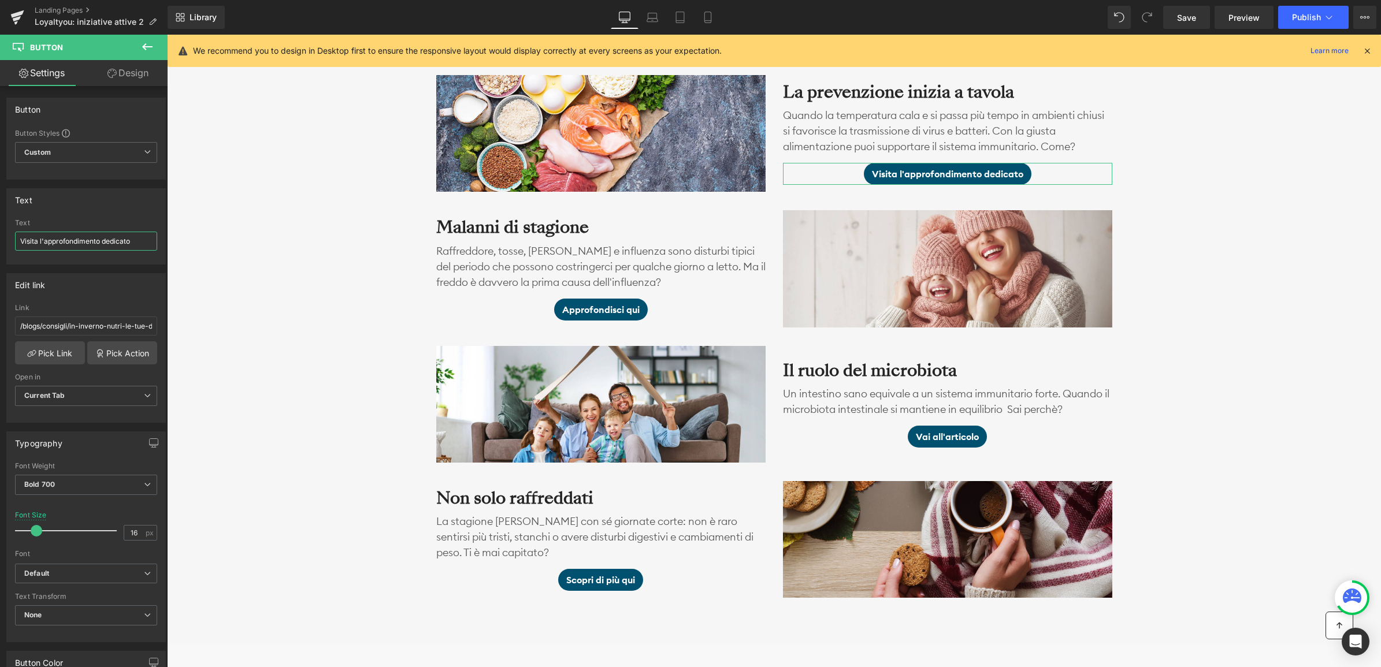
drag, startPoint x: 132, startPoint y: 242, endPoint x: -2, endPoint y: 243, distance: 134.1
click at [0, 243] on html "Button You are previewing how the will restyle your page. You can not edit Elem…" at bounding box center [690, 333] width 1381 height 667
type input "Leggi i nostri consigli"
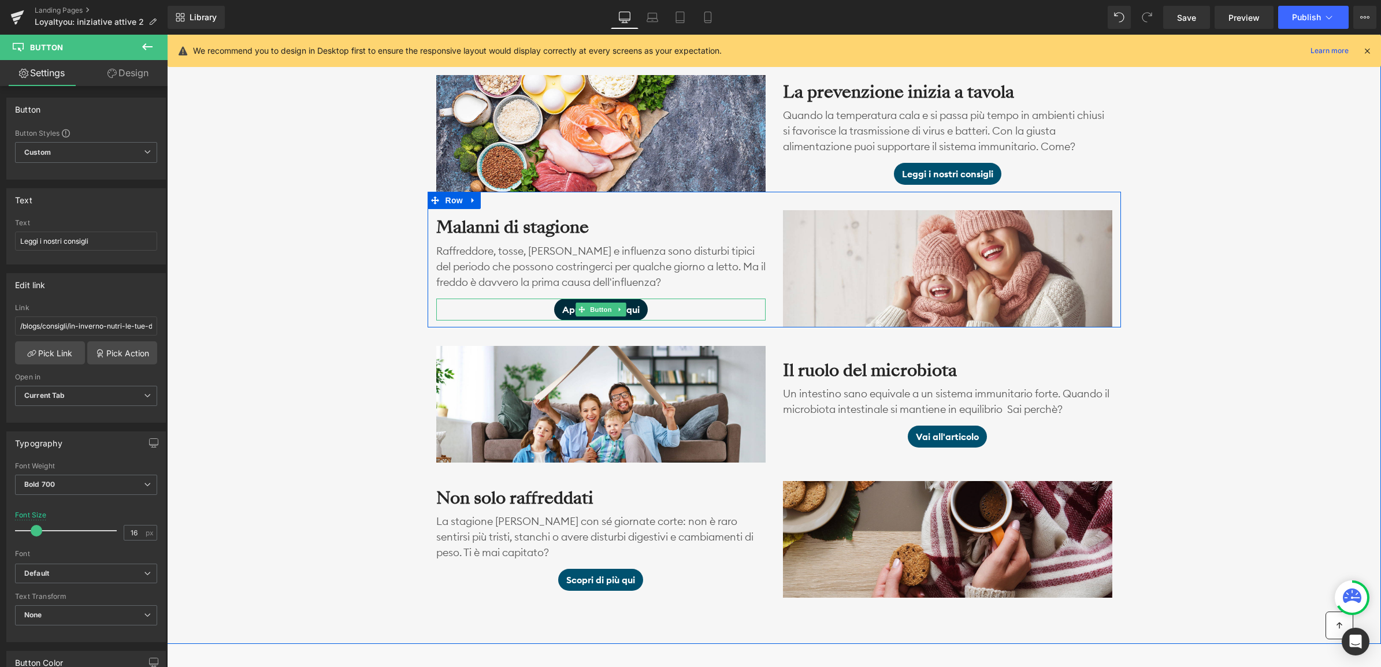
click at [565, 310] on span "Approfondisci qui" at bounding box center [600, 310] width 77 height 14
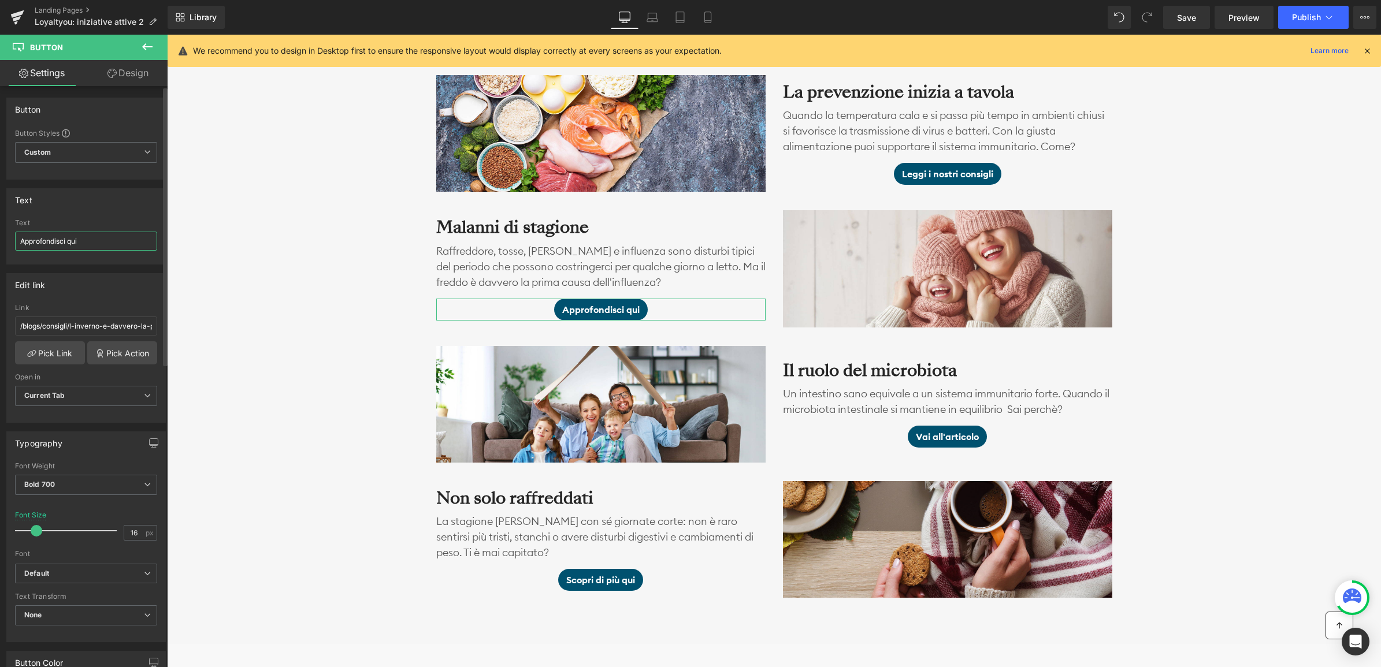
drag, startPoint x: 90, startPoint y: 240, endPoint x: 42, endPoint y: 231, distance: 49.3
click at [6, 235] on div "Text Approfondisci qui Text Approfondisci qui" at bounding box center [85, 226] width 159 height 76
type input "Visita l'approfondimento dedicato"
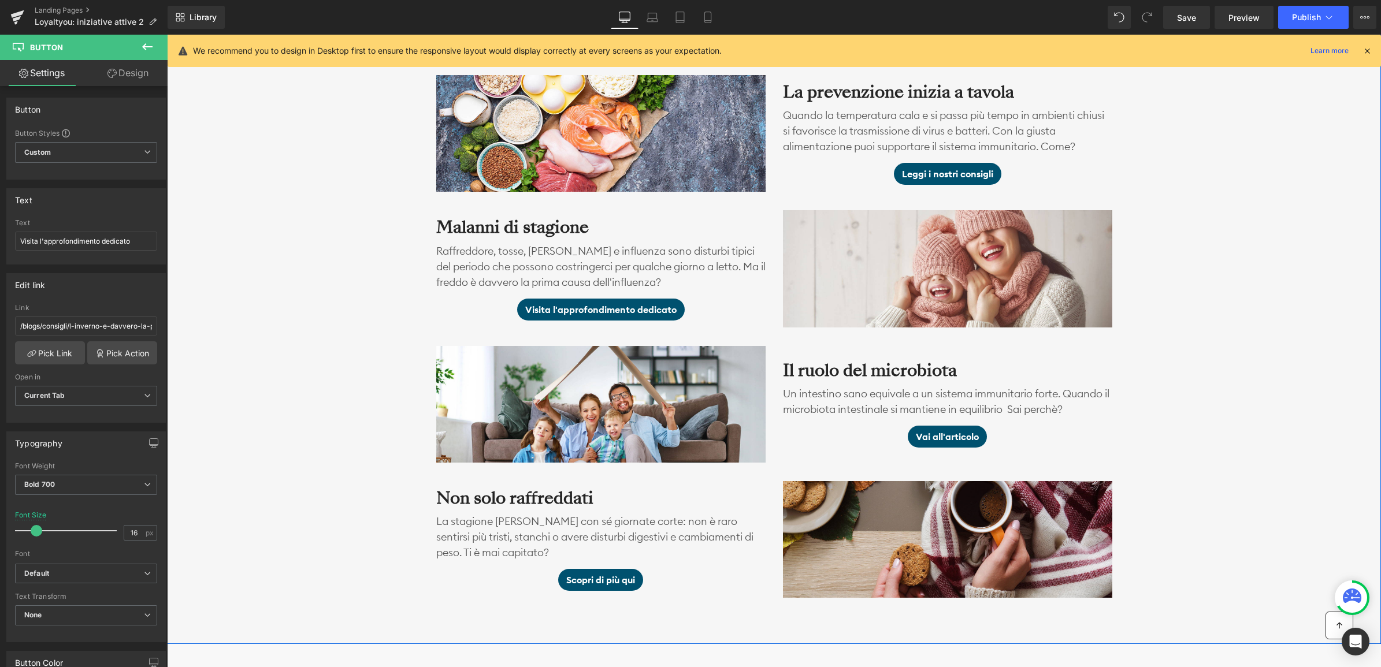
click at [345, 391] on div "I nostri consigli per nutrire le tue difese Heading Con l'arrivo dell'autunno, …" at bounding box center [774, 278] width 1214 height 640
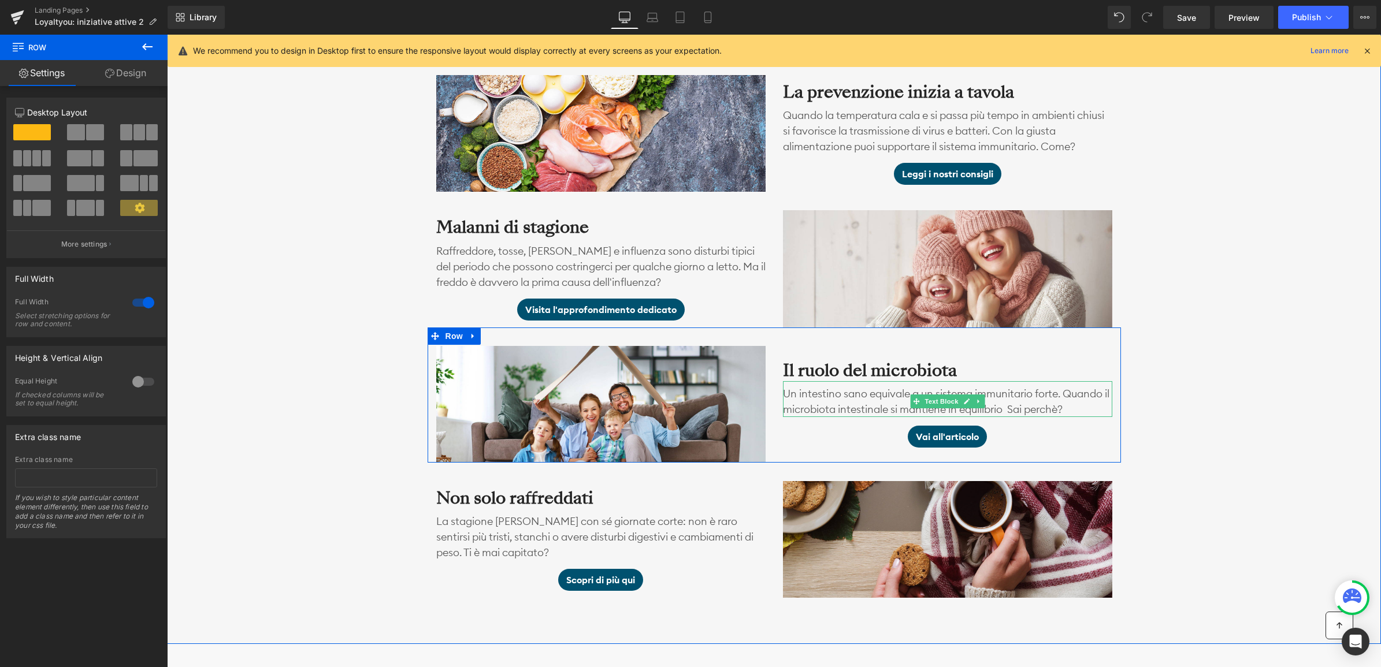
drag, startPoint x: 1015, startPoint y: 406, endPoint x: 1014, endPoint y: 442, distance: 36.4
click at [1015, 406] on p "Un intestino sano equivale a un sistema immunitario forte. Quando il microbiota…" at bounding box center [947, 401] width 329 height 31
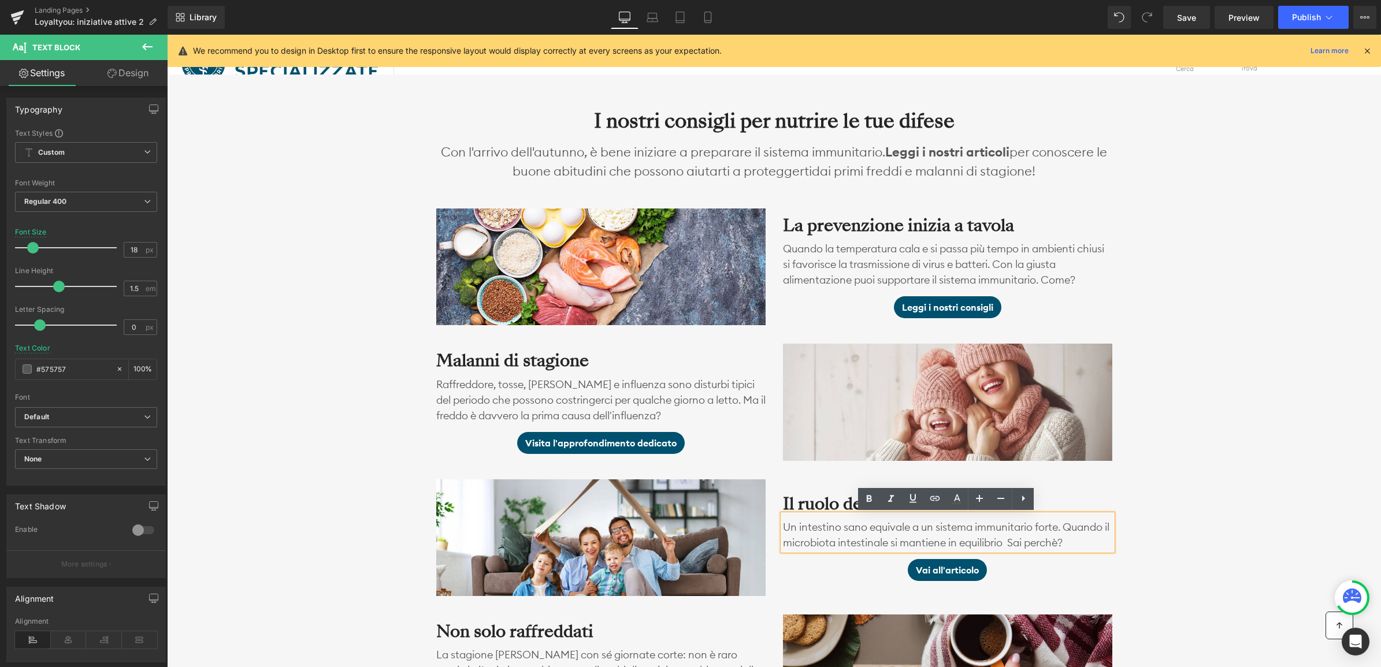
scroll to position [868, 0]
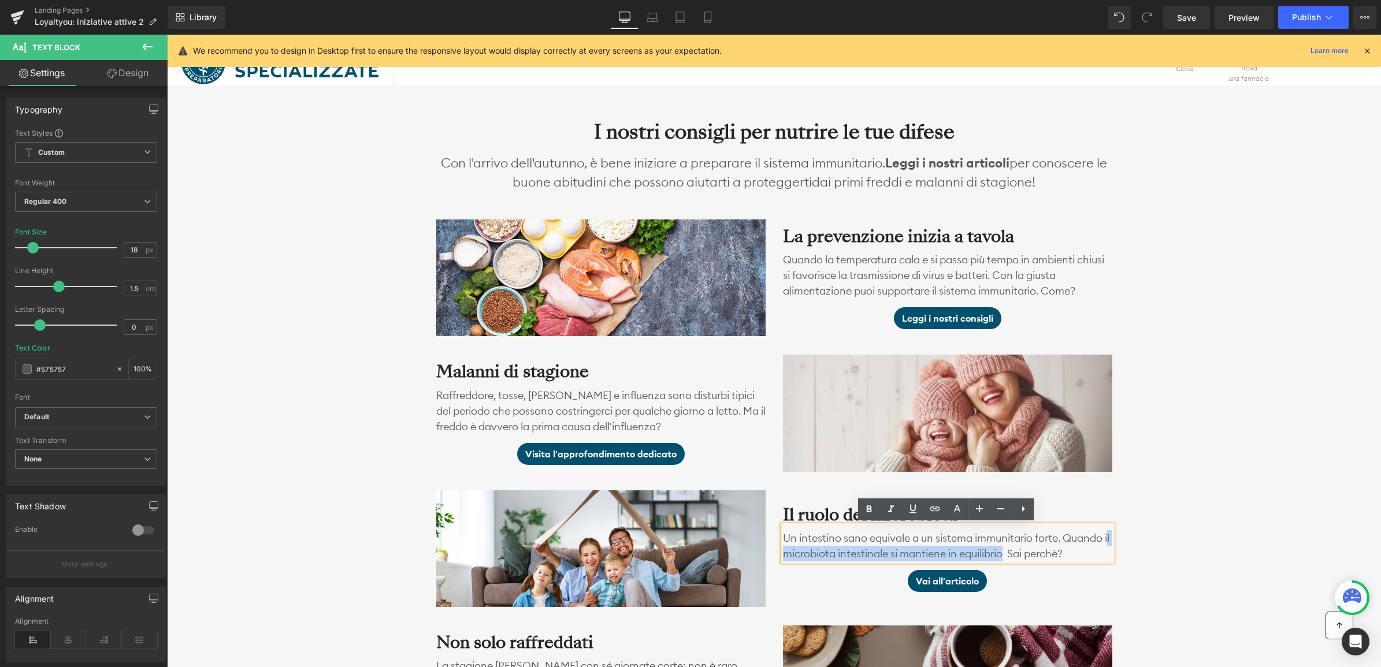
drag, startPoint x: 1012, startPoint y: 554, endPoint x: 784, endPoint y: 550, distance: 228.3
click at [784, 550] on p "Un intestino sano equivale a un sistema immunitario forte. Quando il microbiota…" at bounding box center [947, 545] width 329 height 31
click at [807, 536] on p "Un intestino sano equivale a un sistema immunitario forte. Quando il microbiota…" at bounding box center [947, 545] width 329 height 31
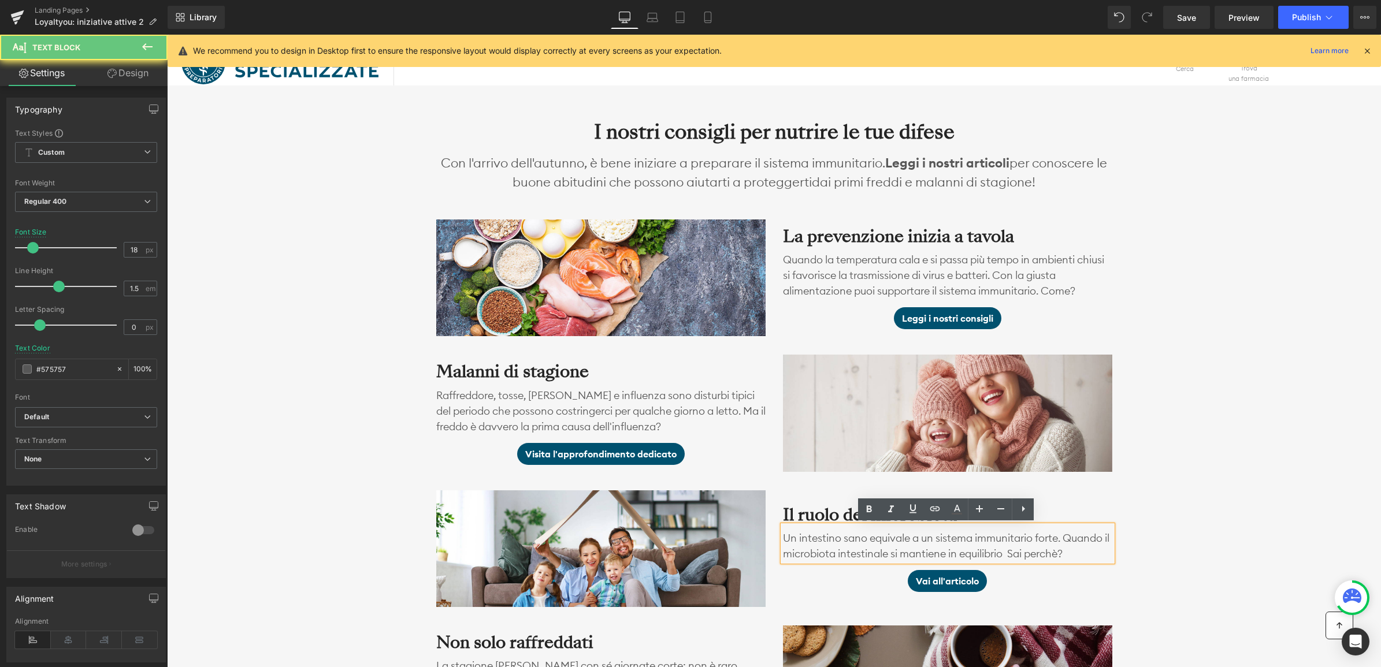
click at [783, 536] on p "Un intestino sano equivale a un sistema immunitario forte. Quando il microbiota…" at bounding box center [947, 545] width 329 height 31
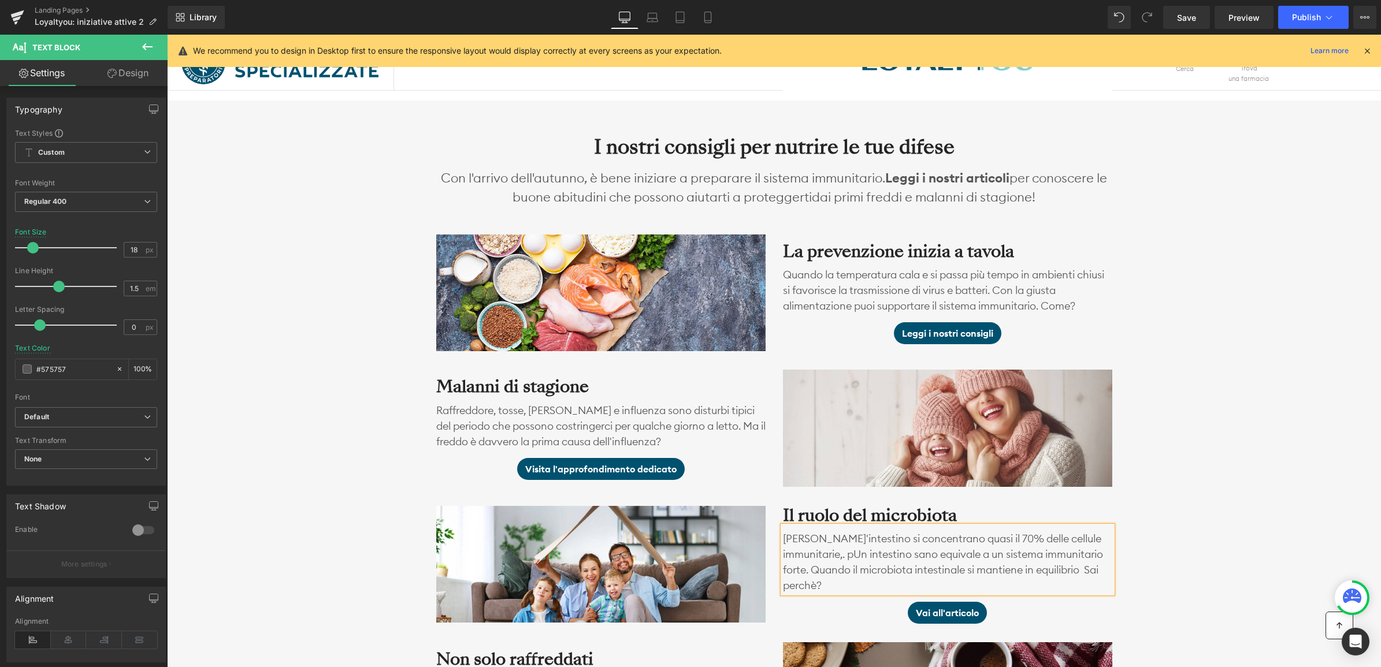
scroll to position [861, 0]
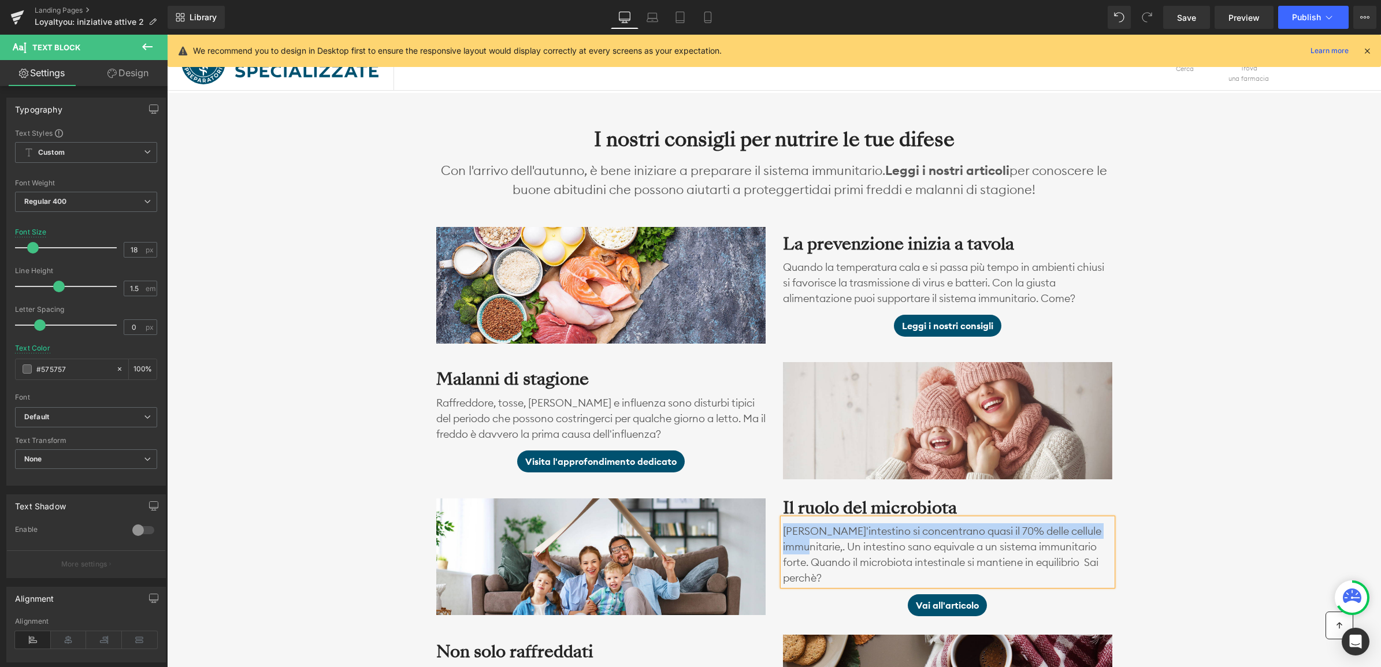
drag, startPoint x: 1106, startPoint y: 538, endPoint x: 782, endPoint y: 532, distance: 323.6
click at [783, 532] on p "[PERSON_NAME]'intestino si concentrano quasi il 70% delle cellule immunitarie,.…" at bounding box center [947, 555] width 329 height 62
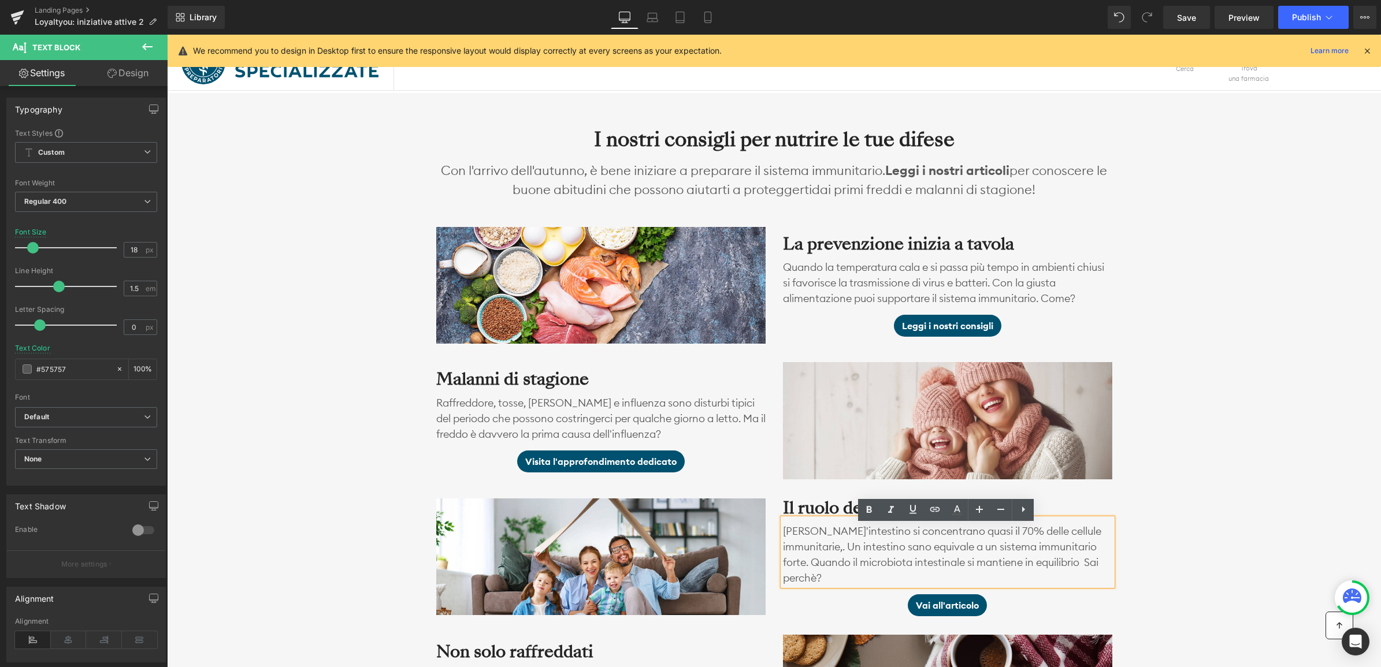
click at [896, 556] on p "[PERSON_NAME]'intestino si concentrano quasi il 70% delle cellule immunitarie,.…" at bounding box center [947, 555] width 329 height 62
click at [908, 553] on p "[PERSON_NAME]'intestino si concentrano quasi il 70% delle cellule immunitarie,.…" at bounding box center [947, 555] width 329 height 62
click at [867, 551] on p "[PERSON_NAME]'intestino si concentrano quasi il 70% delle cellule immunitarie,.…" at bounding box center [947, 555] width 329 height 62
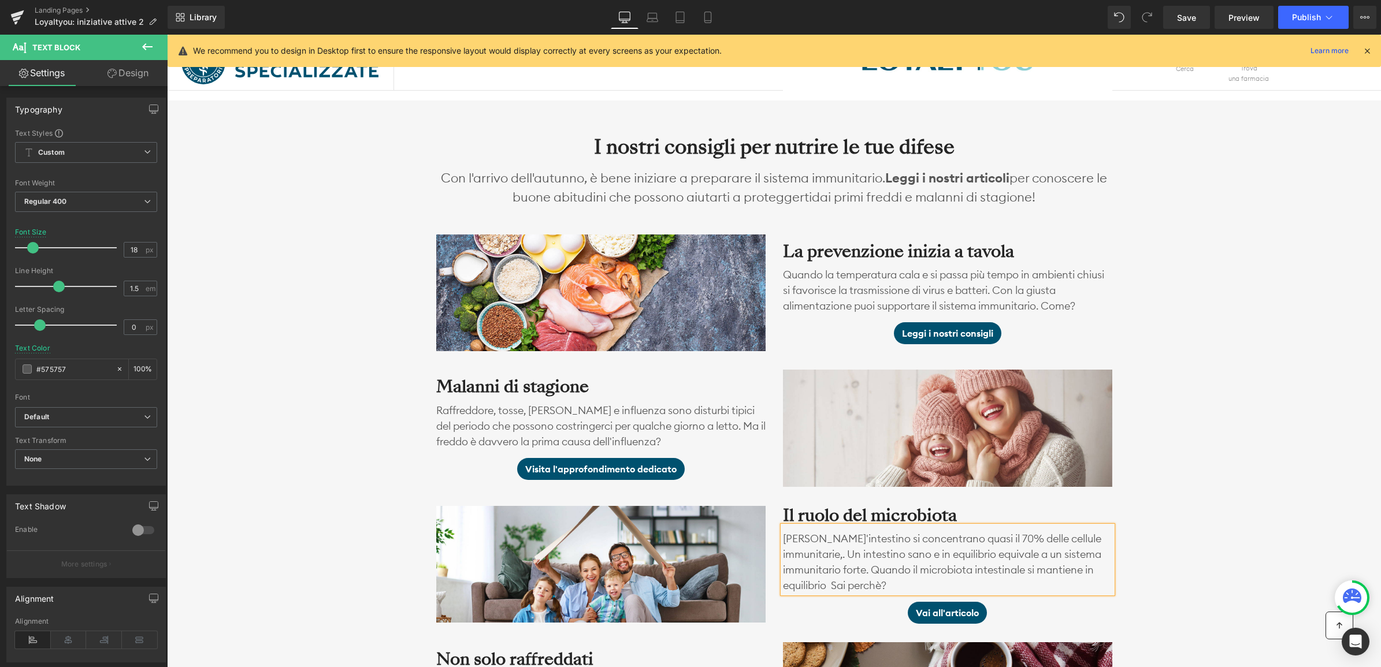
click at [877, 573] on p "[PERSON_NAME]'intestino si concentrano quasi il 70% delle cellule immunitarie,.…" at bounding box center [947, 562] width 329 height 62
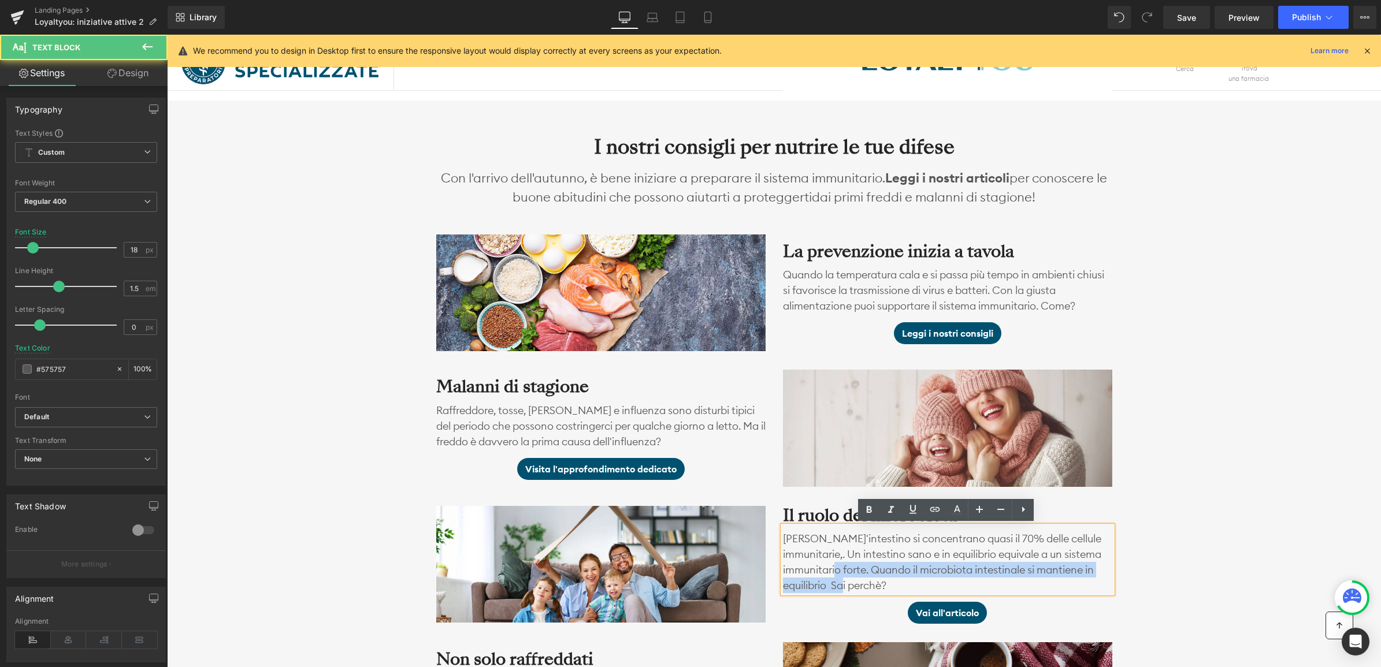
drag, startPoint x: 810, startPoint y: 569, endPoint x: 1032, endPoint y: 585, distance: 223.0
click at [1032, 585] on p "[PERSON_NAME]'intestino si concentrano quasi il 70% delle cellule immunitarie,.…" at bounding box center [947, 562] width 329 height 62
click at [929, 584] on p "[PERSON_NAME]'intestino si concentrano quasi il 70% delle cellule immunitarie,.…" at bounding box center [947, 562] width 329 height 62
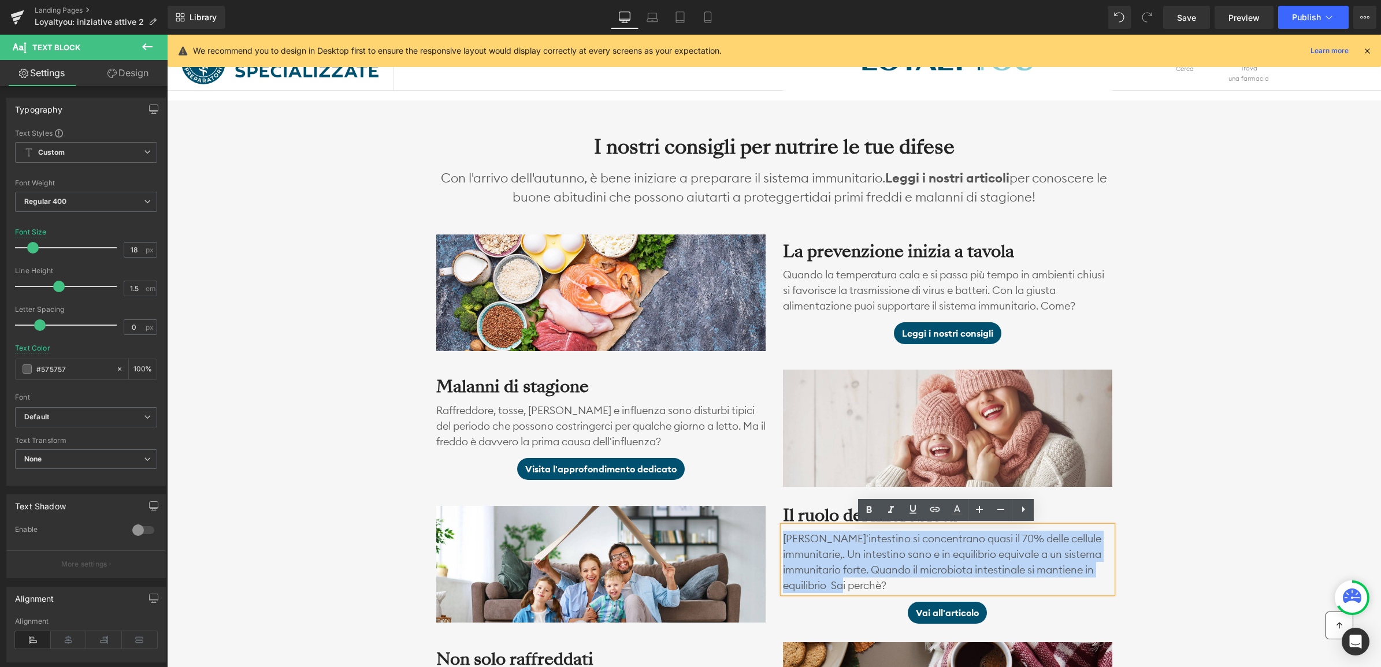
drag, startPoint x: 831, startPoint y: 585, endPoint x: 785, endPoint y: 536, distance: 67.0
click at [785, 536] on p "[PERSON_NAME]'intestino si concentrano quasi il 70% delle cellule immunitarie,.…" at bounding box center [947, 562] width 329 height 62
copy p "[PERSON_NAME]'intestino si concentrano quasi il 70% delle cellule immunitarie,.…"
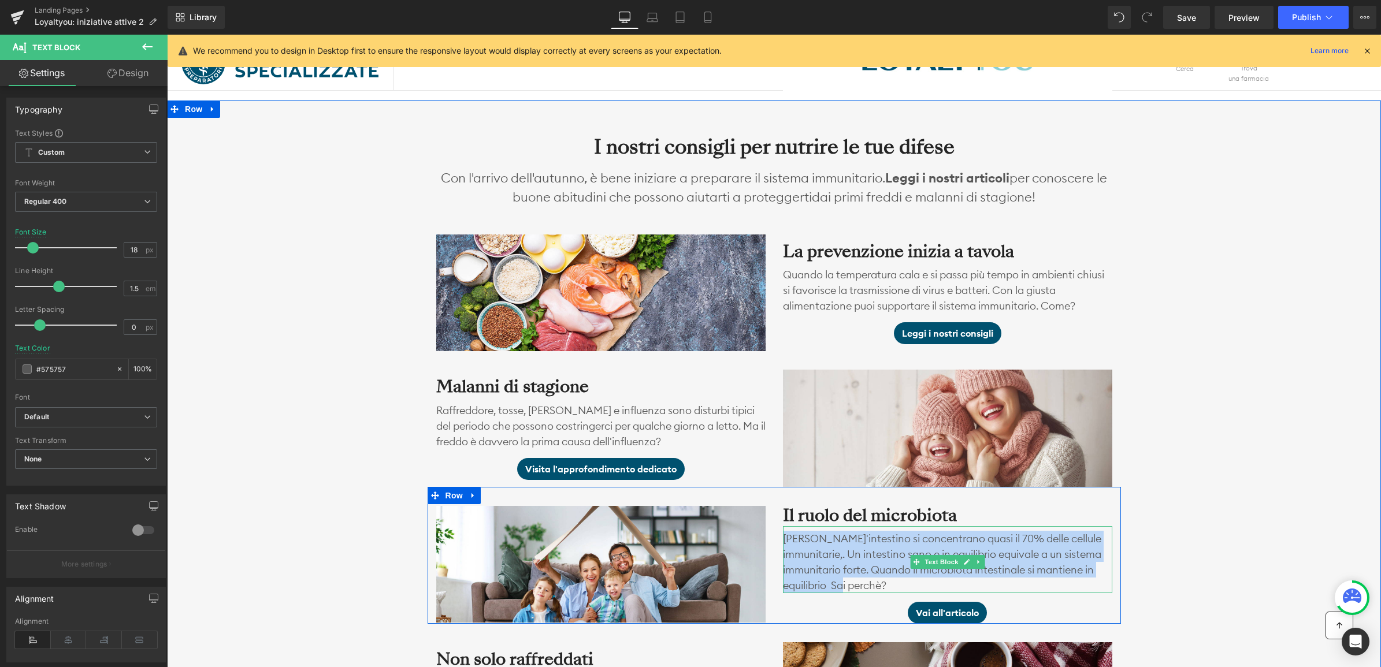
drag, startPoint x: 920, startPoint y: 543, endPoint x: 940, endPoint y: 543, distance: 20.2
click at [920, 543] on p "[PERSON_NAME]'intestino si concentrano quasi il 70% delle cellule immunitarie,.…" at bounding box center [947, 562] width 329 height 62
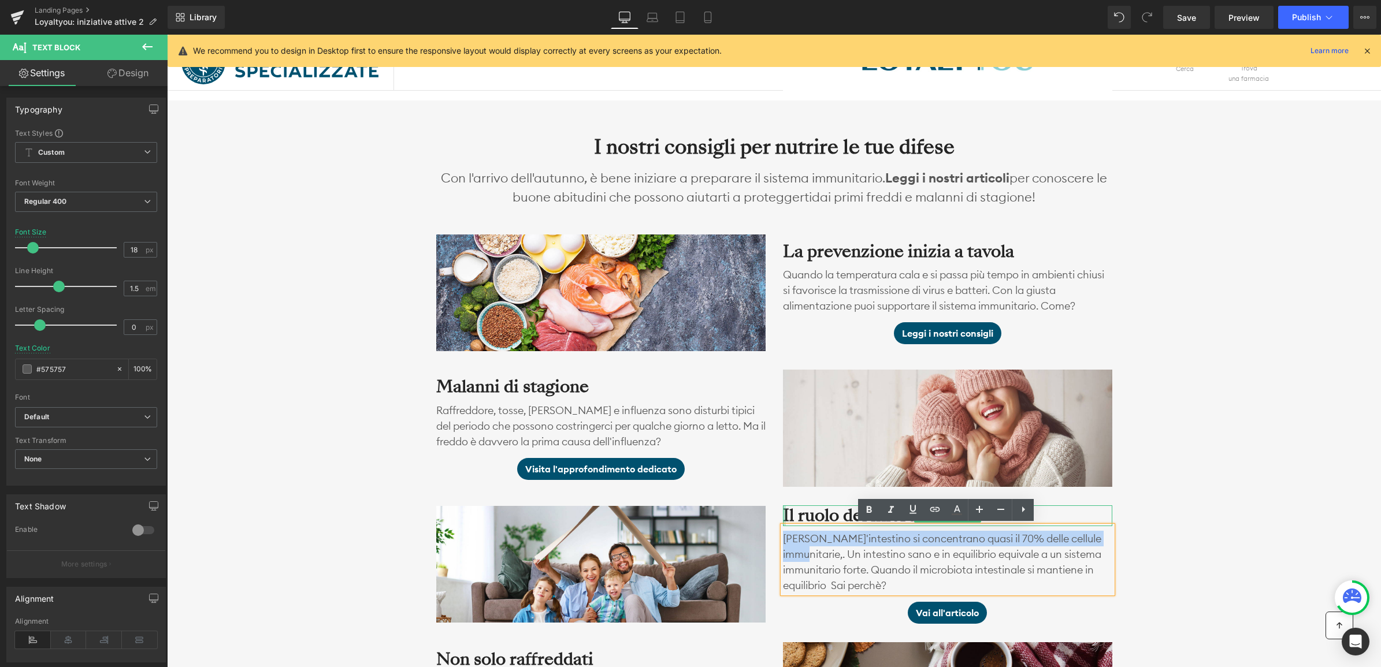
drag, startPoint x: 1098, startPoint y: 538, endPoint x: 781, endPoint y: 522, distance: 318.2
click at [781, 522] on div "Il ruolo del microbiota Heading [PERSON_NAME]'intestino si concentrano quasi il…" at bounding box center [947, 565] width 347 height 118
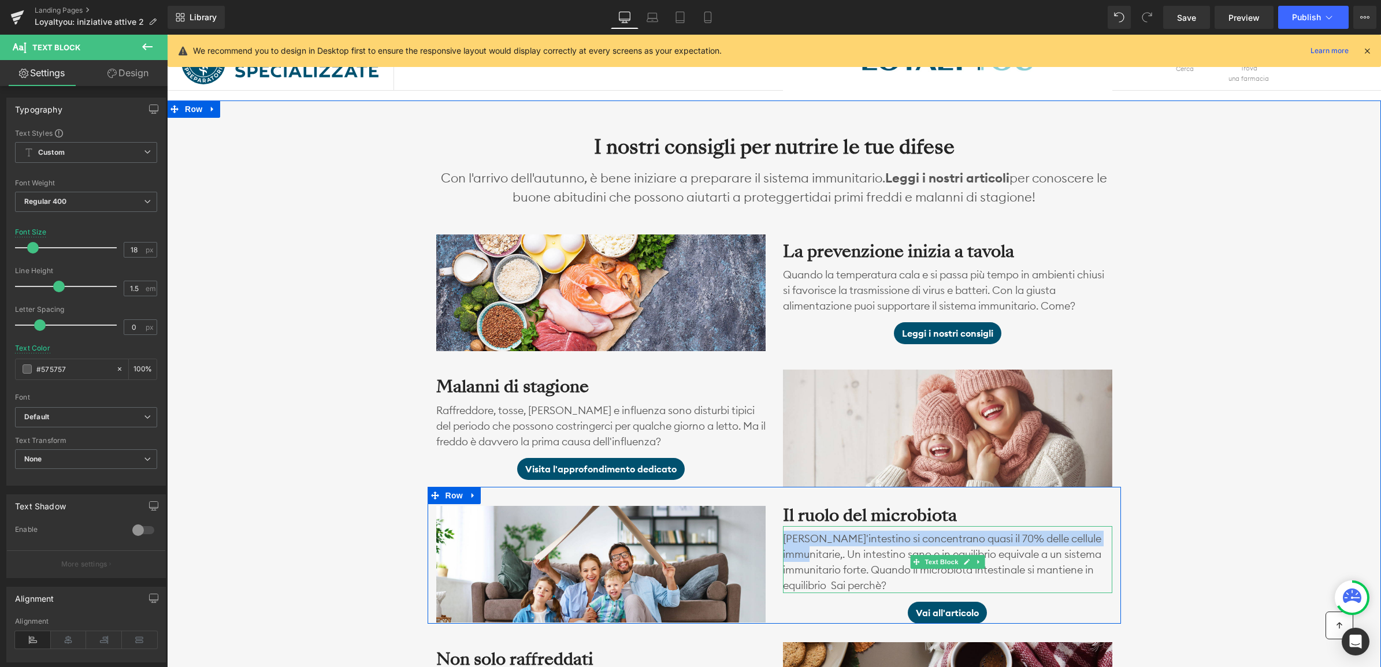
scroll to position [861, 0]
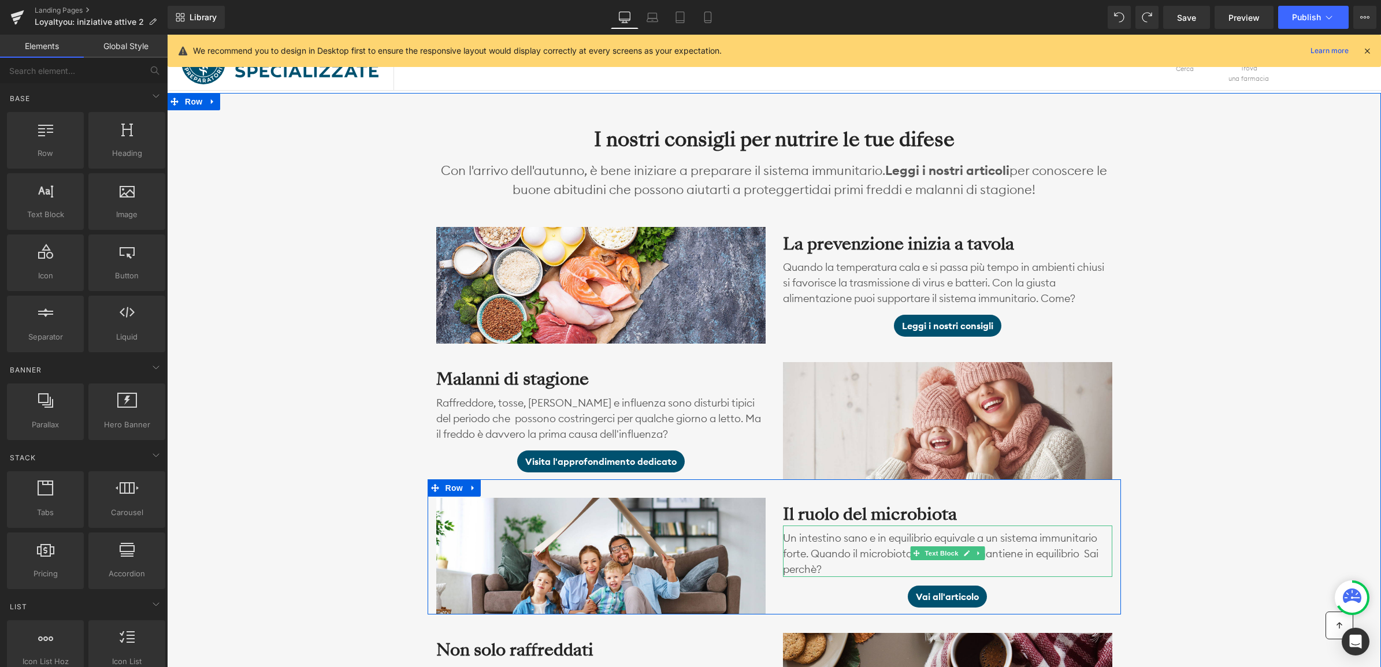
click at [860, 543] on p "Un intestino sano e in equilibrio equivale a un sistema immunitario forte. Quan…" at bounding box center [947, 553] width 329 height 47
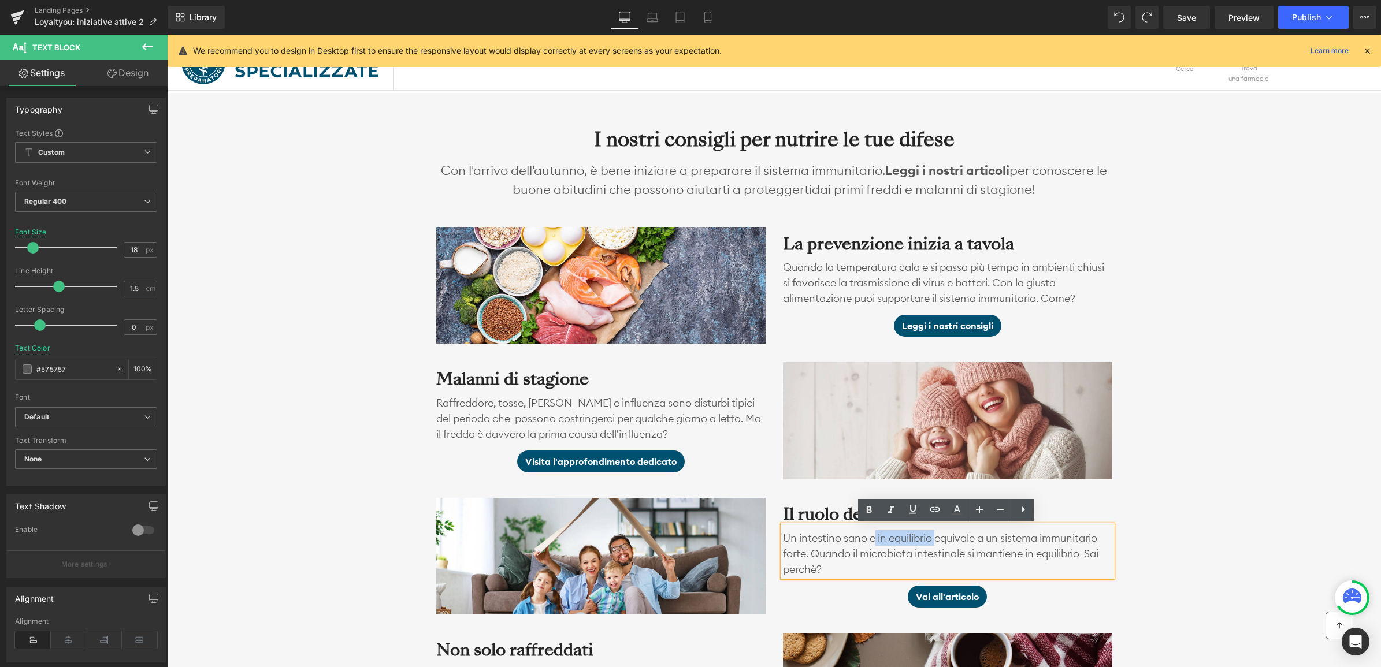
drag, startPoint x: 873, startPoint y: 537, endPoint x: 937, endPoint y: 536, distance: 63.6
click at [937, 536] on p "Un intestino sano e in equilibrio equivale a un sistema immunitario forte. Quan…" at bounding box center [947, 553] width 329 height 47
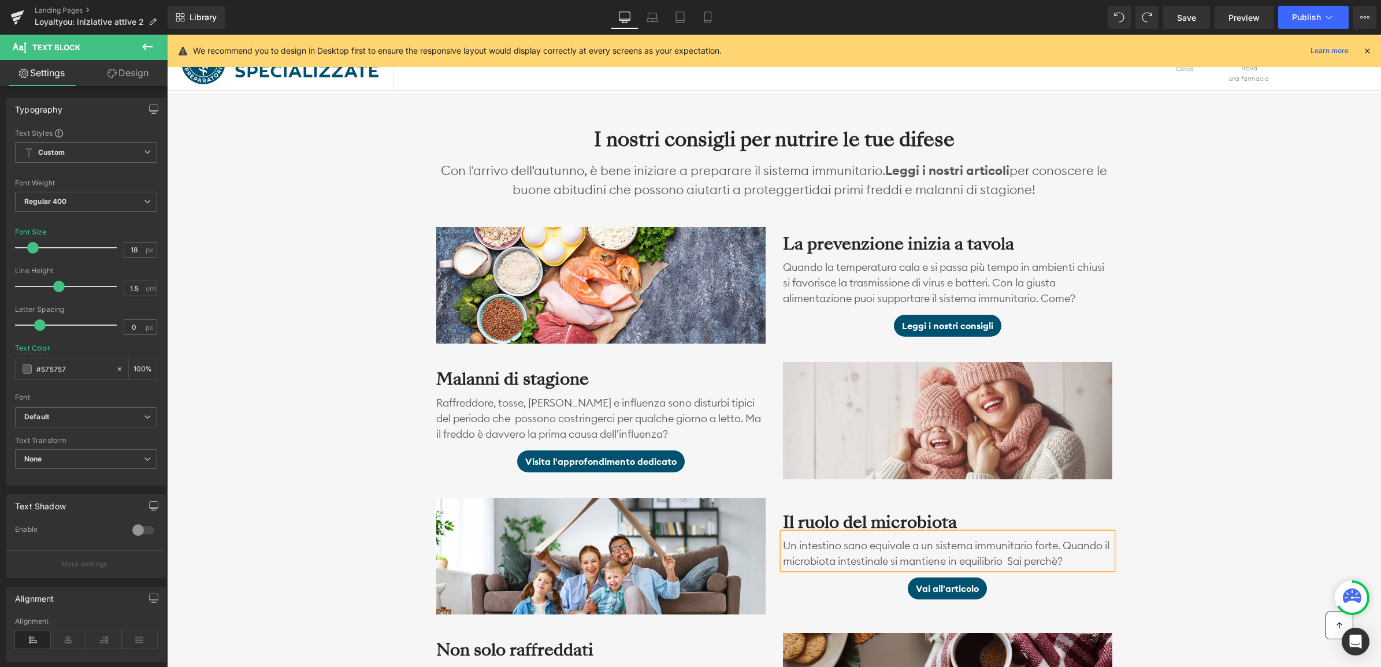
scroll to position [868, 0]
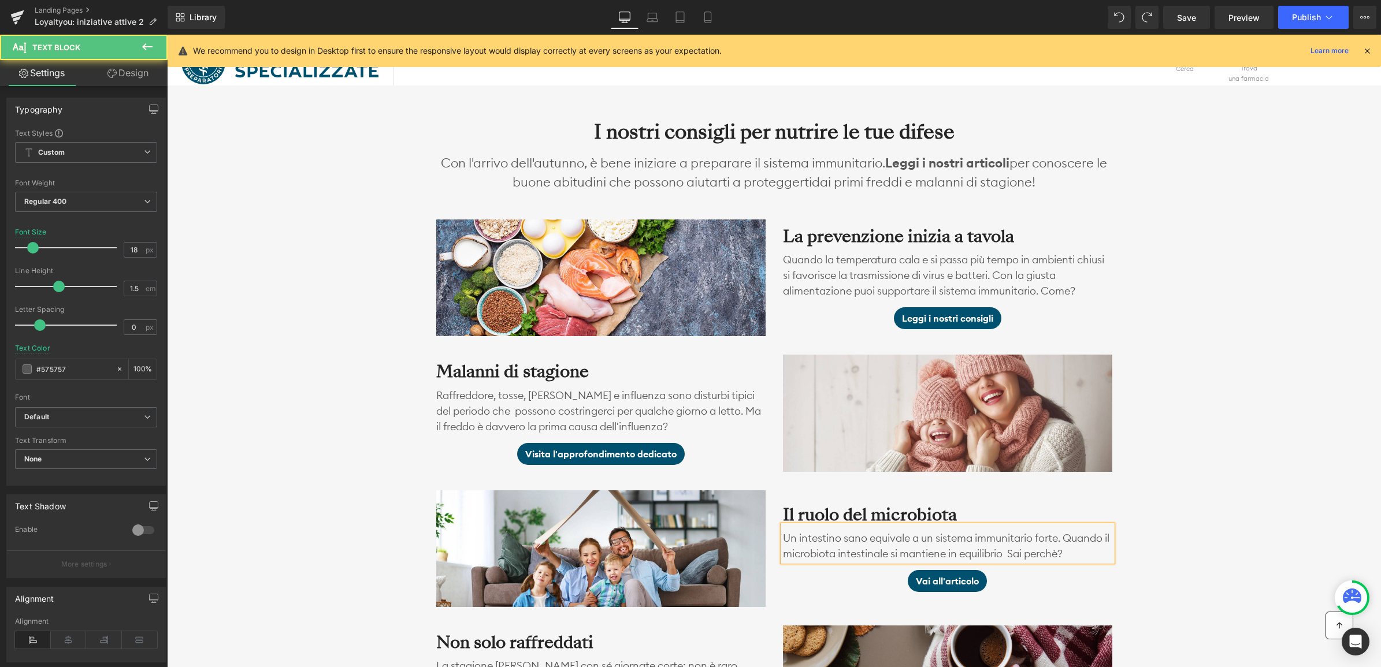
click at [910, 548] on p "Un intestino sano equivale a un sistema immunitario forte. Quando il microbiota…" at bounding box center [947, 545] width 329 height 31
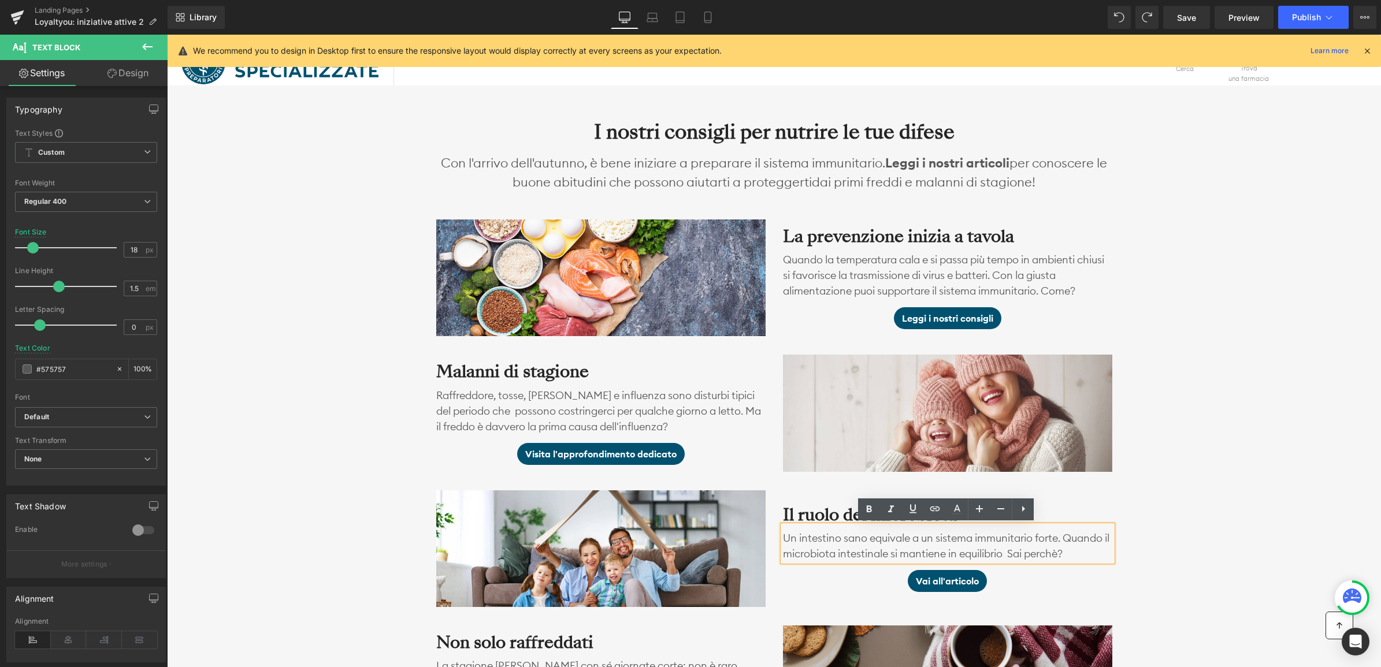
drag, startPoint x: 1012, startPoint y: 554, endPoint x: 1044, endPoint y: 555, distance: 31.8
click at [1012, 554] on p "Un intestino sano equivale a un sistema immunitario forte. Quando il microbiota…" at bounding box center [947, 545] width 329 height 31
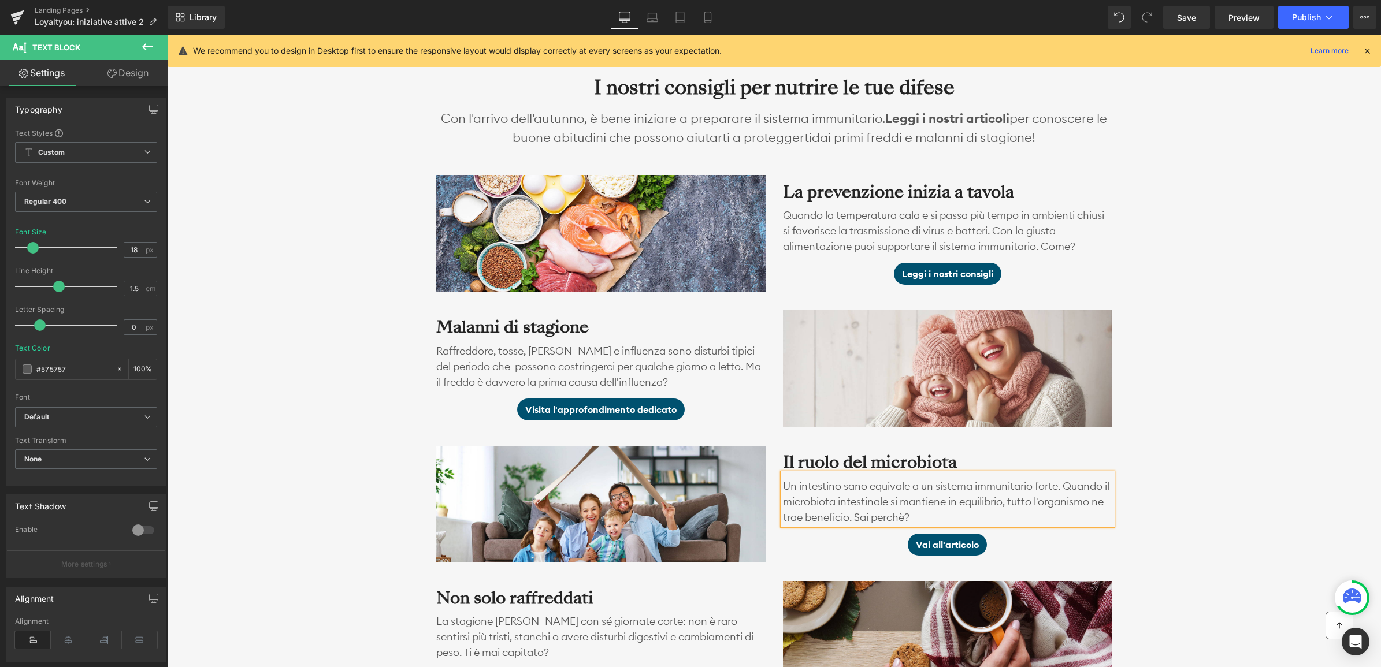
scroll to position [933, 0]
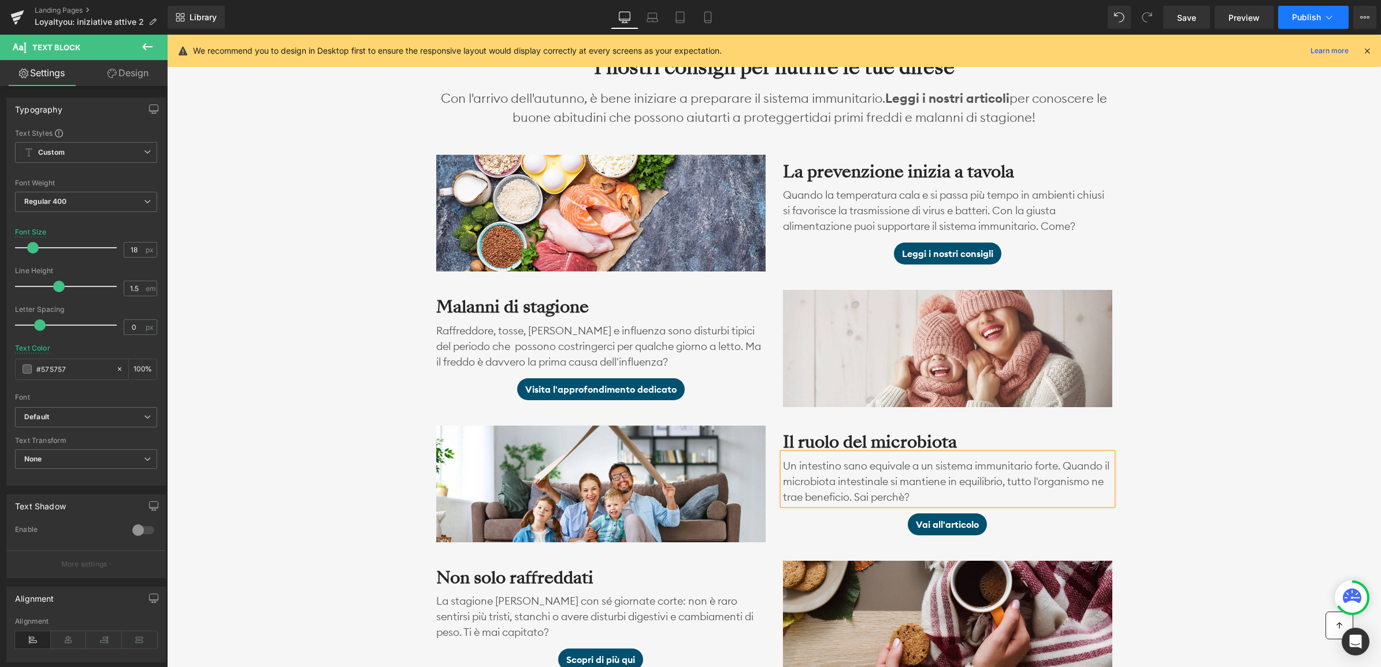
click at [1309, 21] on span "Publish" at bounding box center [1306, 17] width 29 height 9
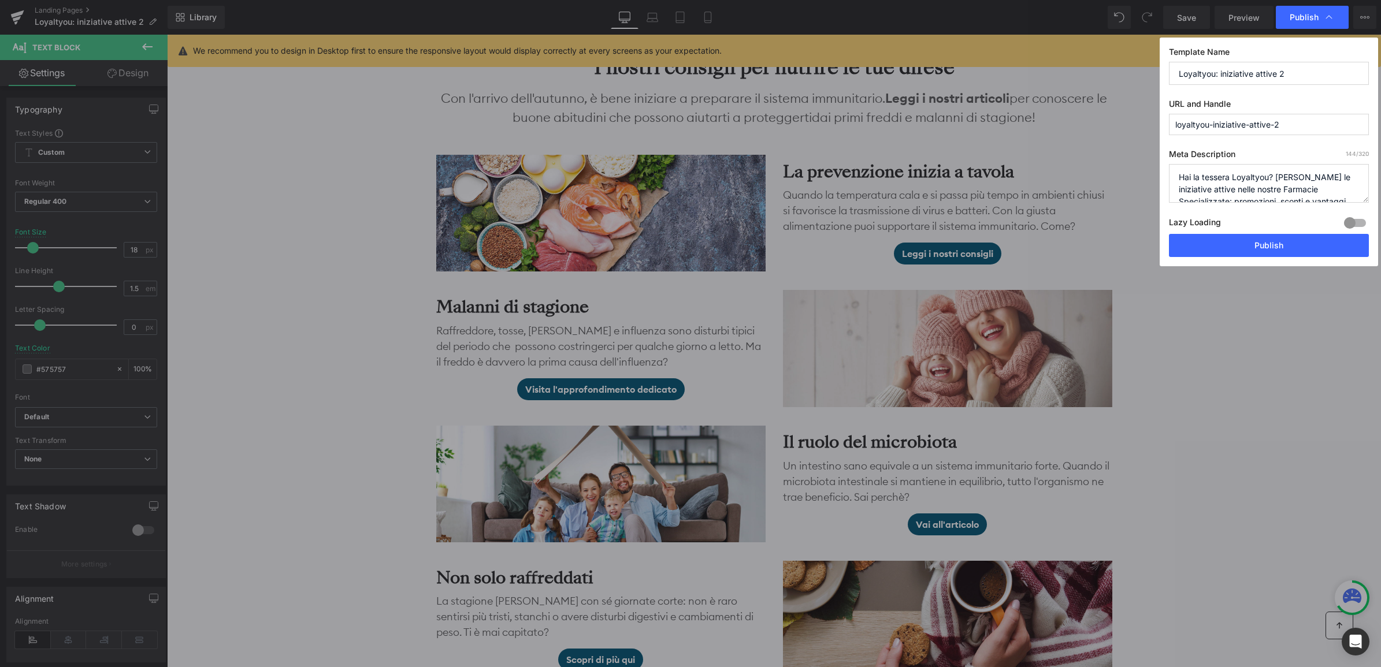
scroll to position [24, 0]
click at [1255, 251] on button "Publish" at bounding box center [1269, 245] width 200 height 23
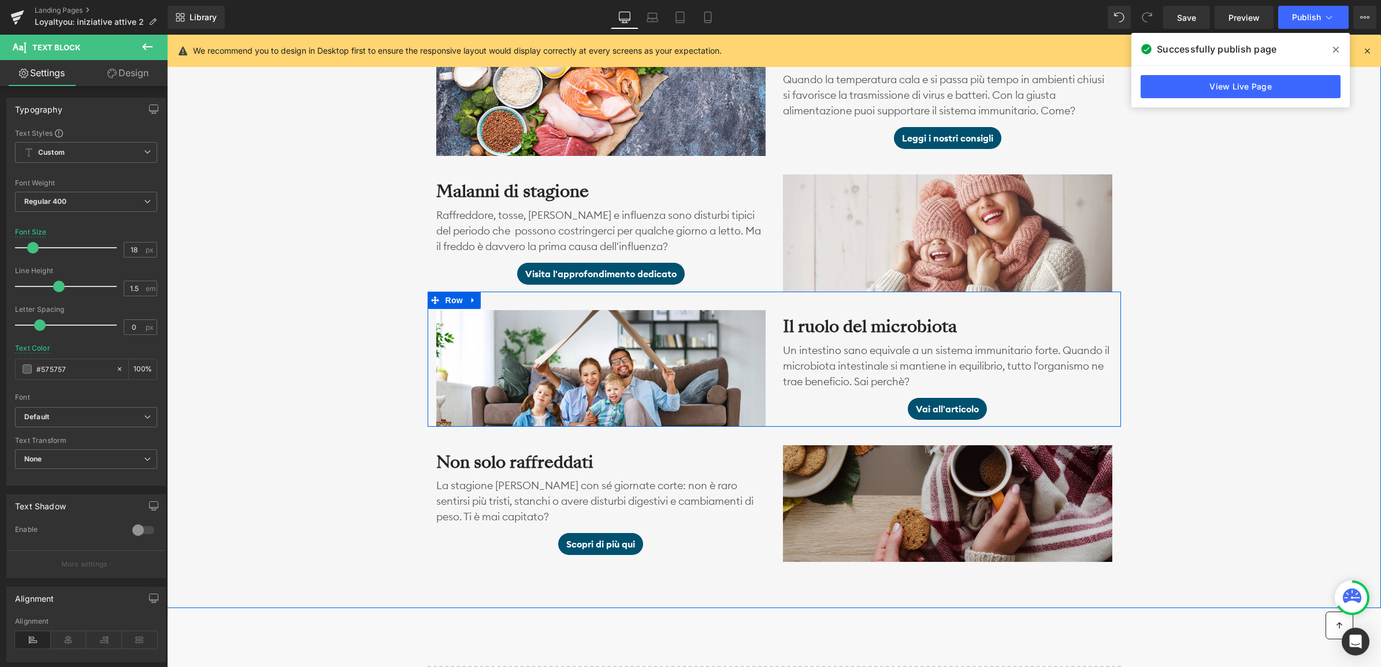
scroll to position [1078, 0]
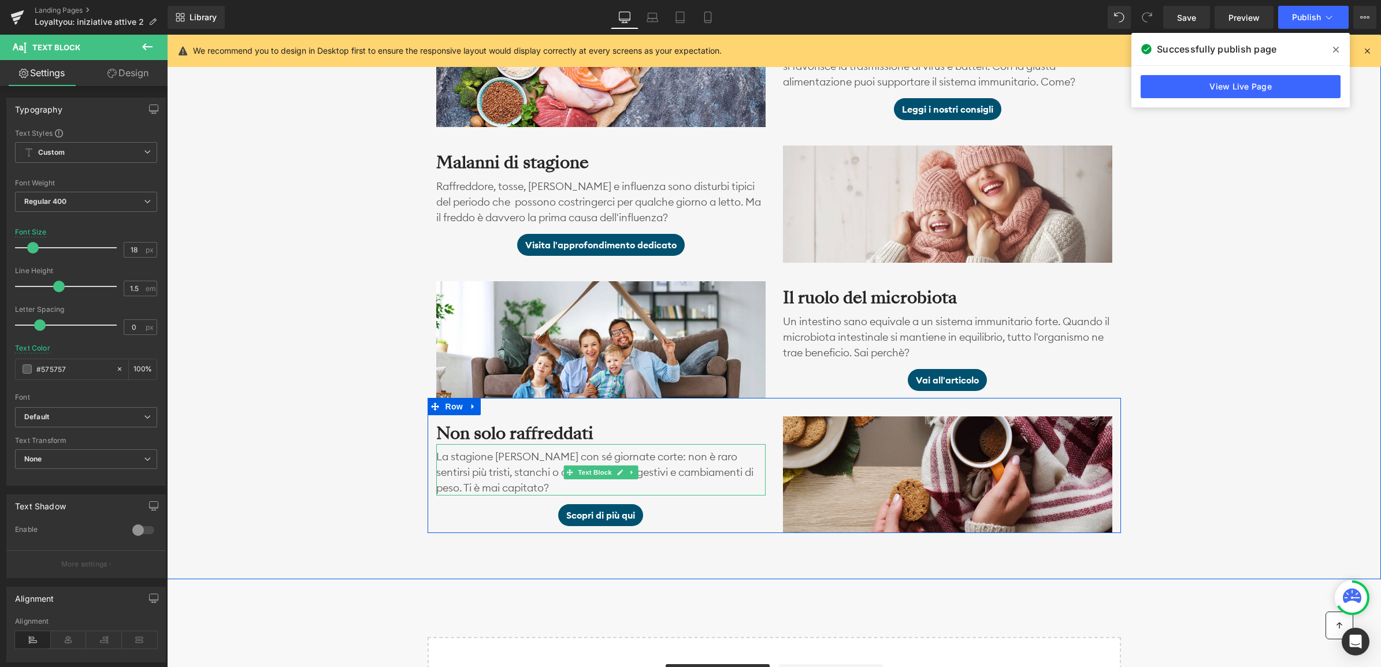
click at [525, 486] on p "La stagione [PERSON_NAME] con sé giornate corte: non è raro sentirsi più tristi…" at bounding box center [600, 472] width 329 height 47
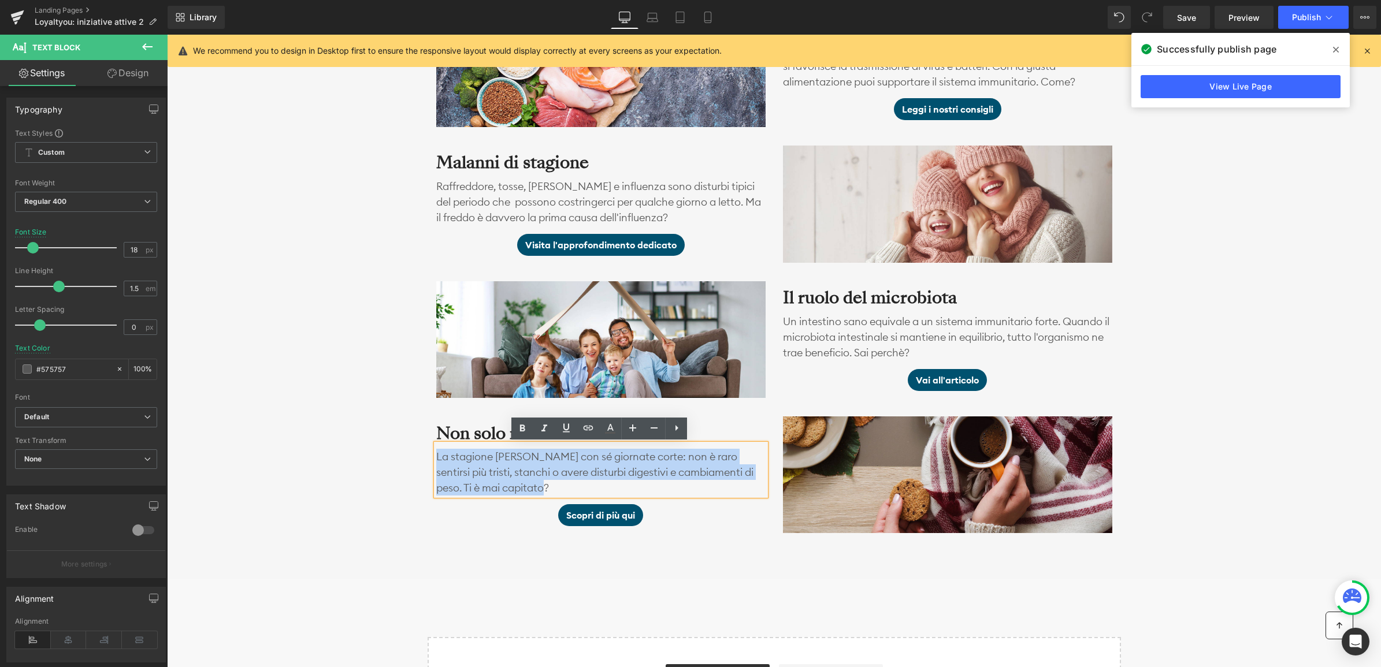
drag, startPoint x: 542, startPoint y: 486, endPoint x: 415, endPoint y: 452, distance: 130.9
click at [415, 452] on div "I nostri consigli per nutrire le tue difese Heading Con l'arrivo dell'autunno, …" at bounding box center [774, 214] width 1214 height 640
copy p "La stagione [PERSON_NAME] con sé giornate corte: non è raro sentirsi più tristi…"
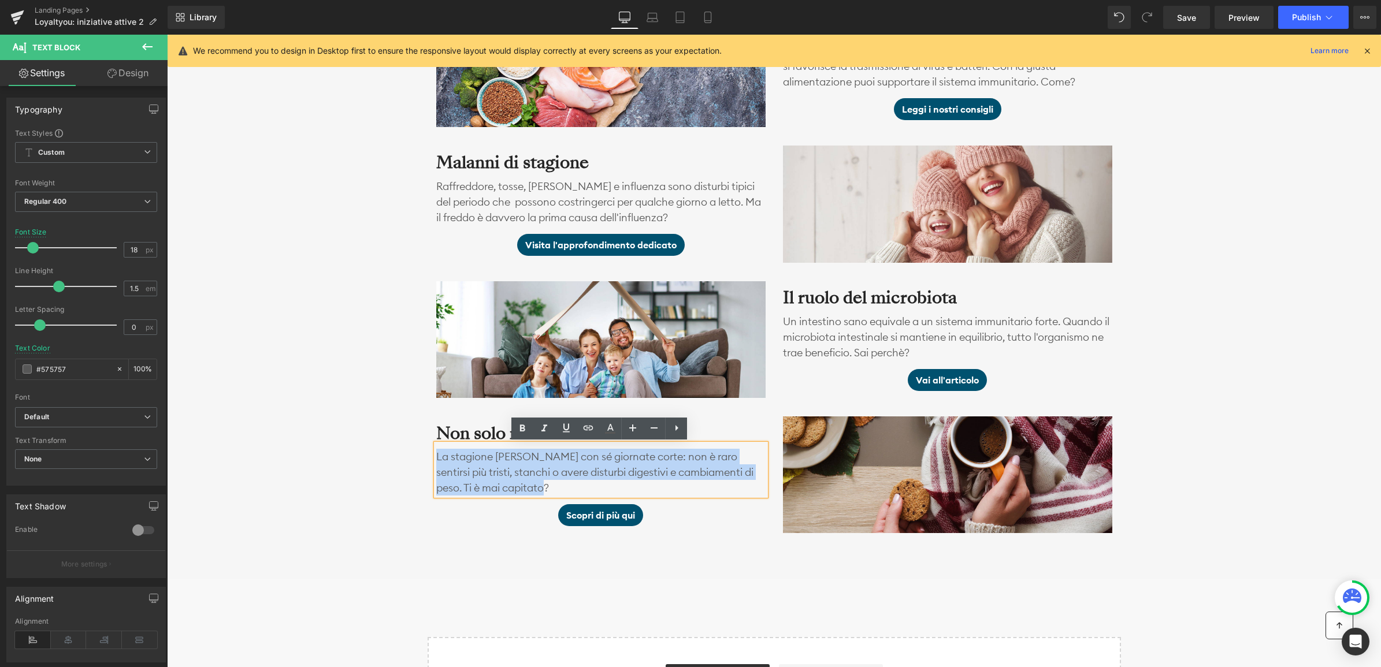
drag, startPoint x: 356, startPoint y: 489, endPoint x: 508, endPoint y: 442, distance: 159.2
click at [356, 489] on div "I nostri consigli per nutrire le tue difese Heading Con l'arrivo dell'autunno, …" at bounding box center [774, 214] width 1214 height 640
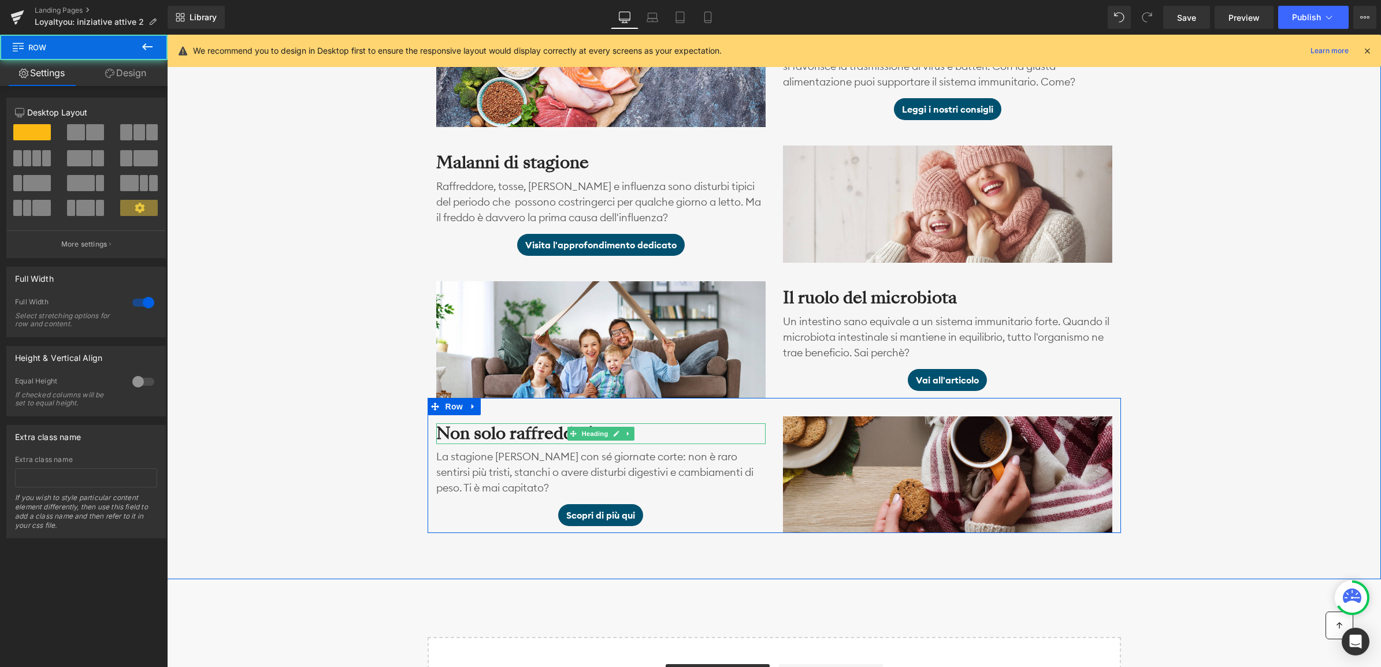
click at [528, 430] on h3 "Non solo raffreddati" at bounding box center [600, 434] width 329 height 21
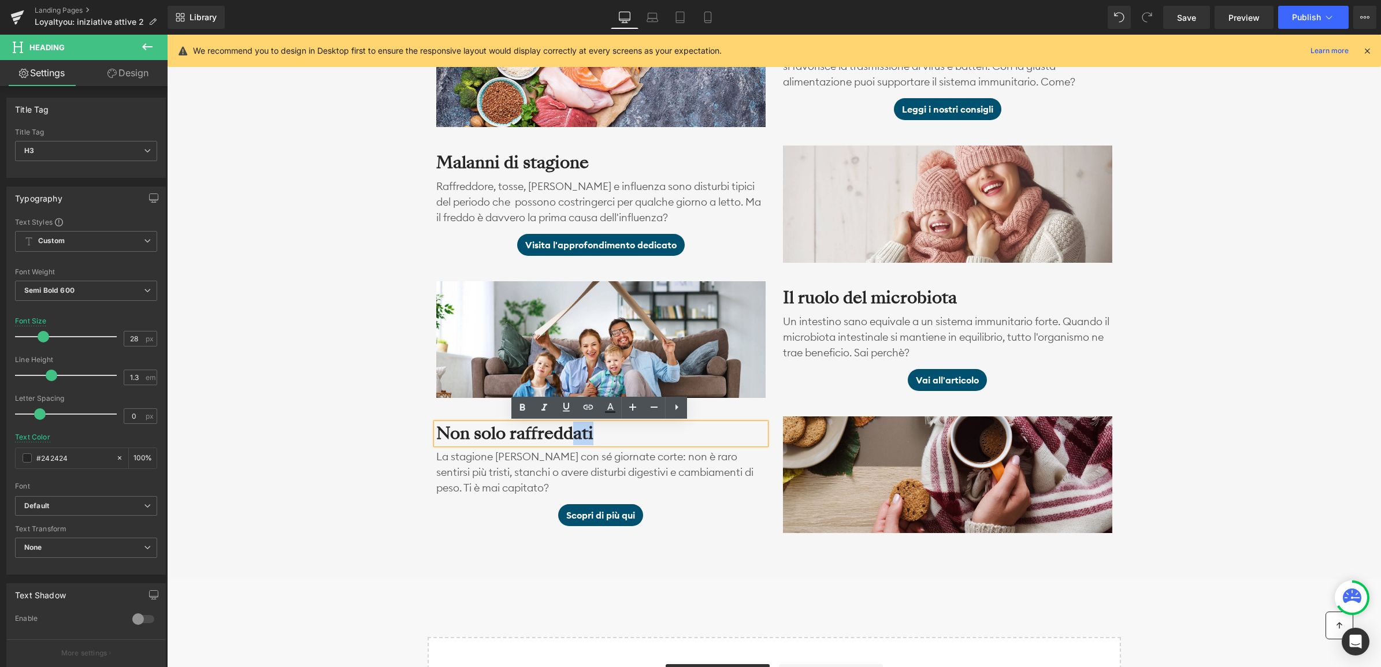
drag, startPoint x: 620, startPoint y: 432, endPoint x: 573, endPoint y: 437, distance: 47.0
click at [573, 437] on h3 "Non solo raffreddati" at bounding box center [600, 434] width 329 height 21
click at [284, 455] on div "I nostri consigli per nutrire le tue difese Heading Con l'arrivo dell'autunno, …" at bounding box center [774, 214] width 1214 height 640
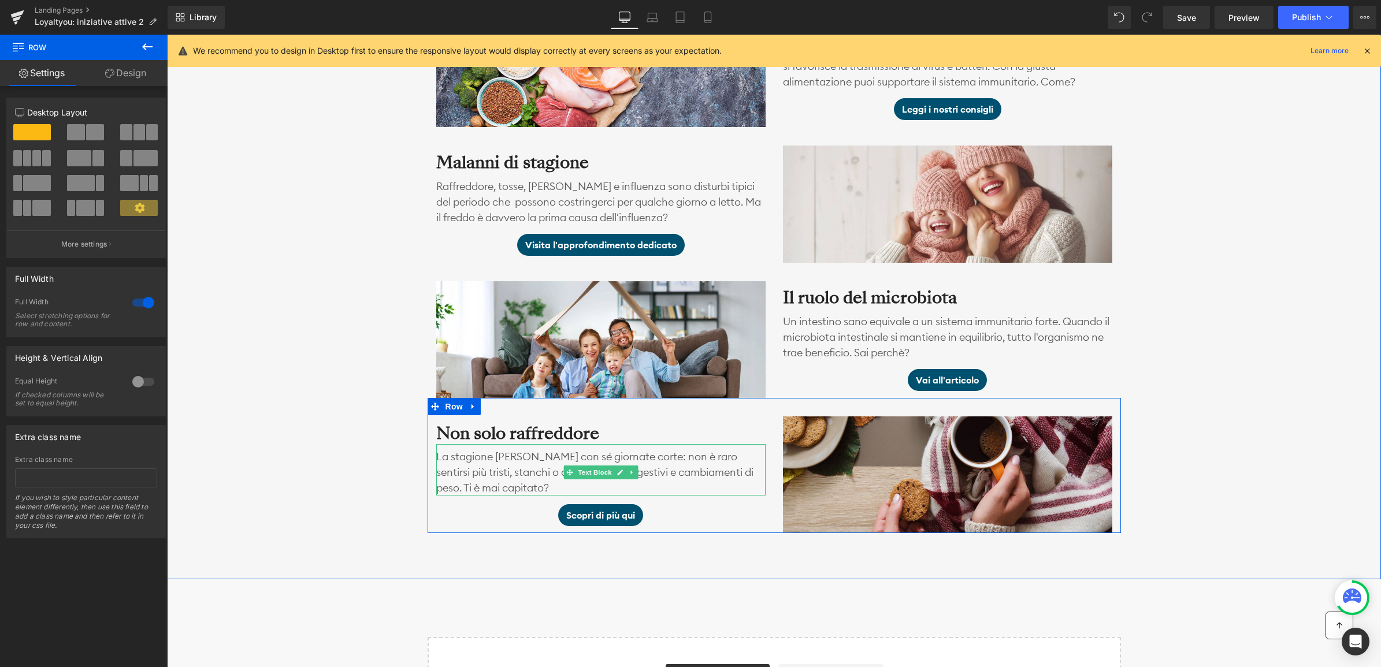
drag, startPoint x: 637, startPoint y: 457, endPoint x: 645, endPoint y: 458, distance: 8.1
click at [637, 457] on p "La stagione [PERSON_NAME] con sé giornate corte: non è raro sentirsi più tristi…" at bounding box center [600, 472] width 329 height 47
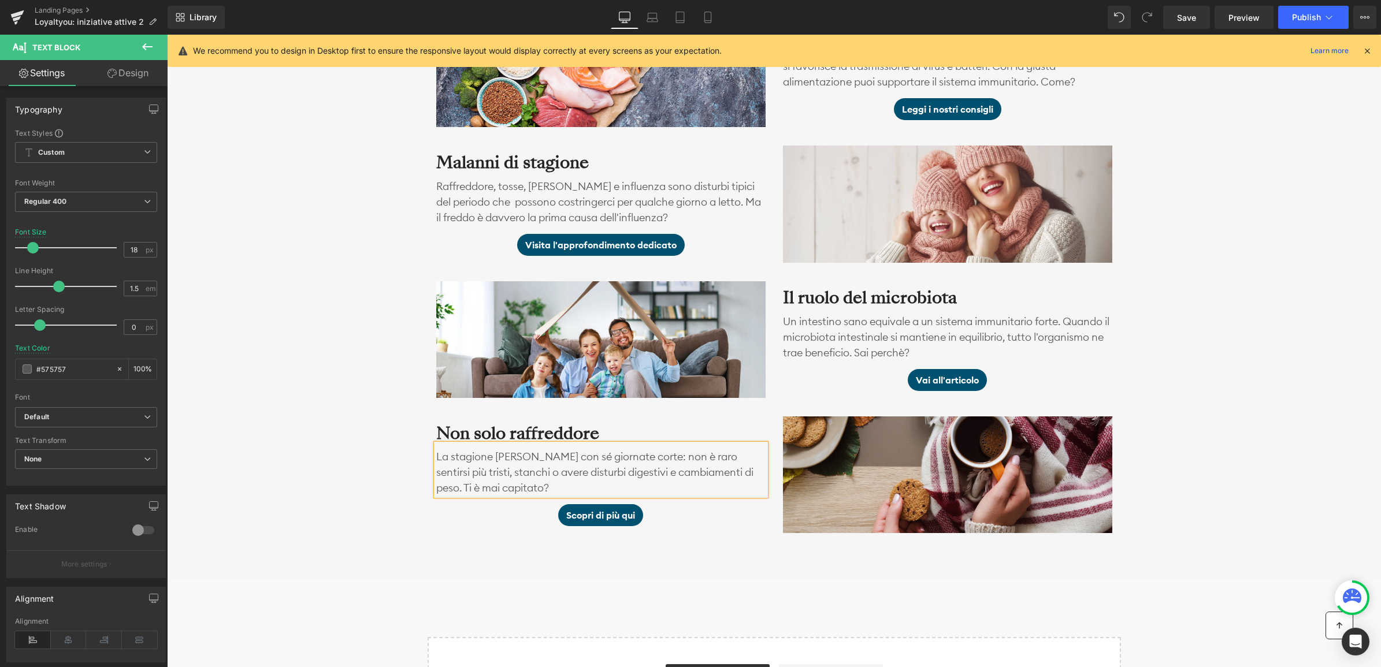
click at [663, 458] on p "La stagione [PERSON_NAME] con sé giornate corte: non è raro sentirsi più tristi…" at bounding box center [600, 472] width 329 height 47
click at [1308, 18] on span "Publish" at bounding box center [1306, 17] width 29 height 9
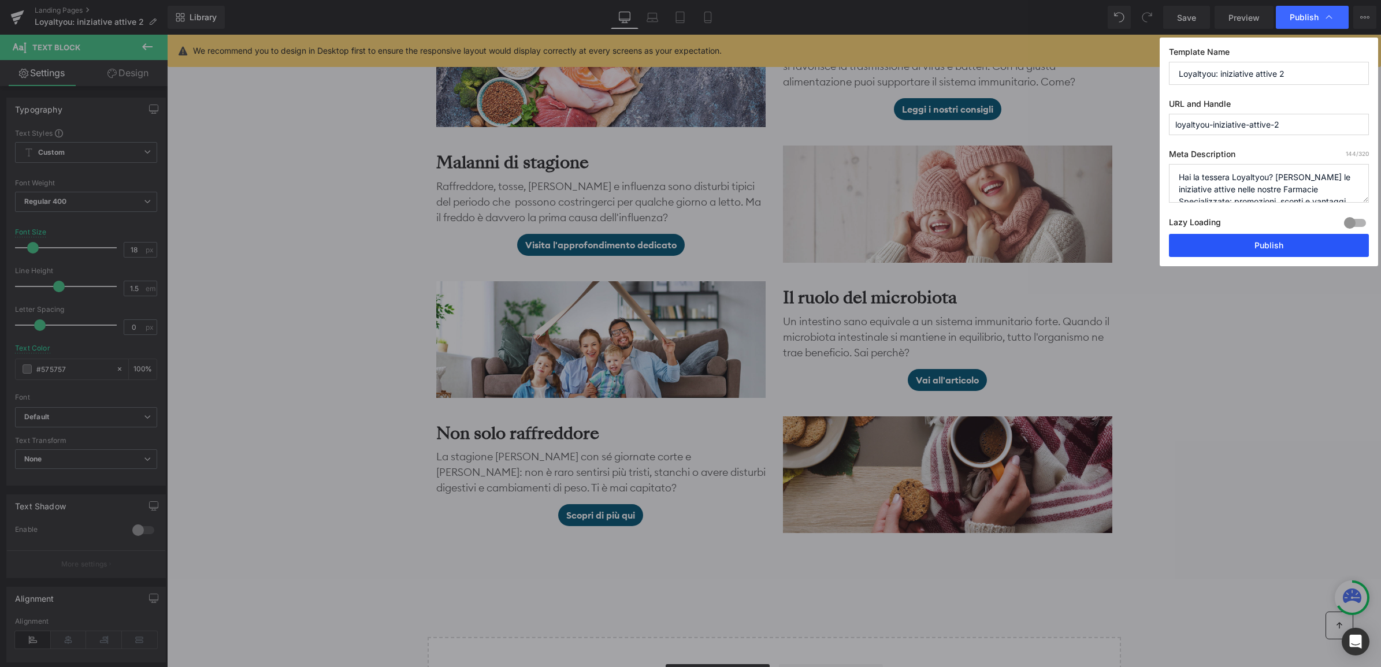
drag, startPoint x: 1241, startPoint y: 249, endPoint x: 1237, endPoint y: 255, distance: 7.1
click at [1237, 255] on button "Publish" at bounding box center [1269, 245] width 200 height 23
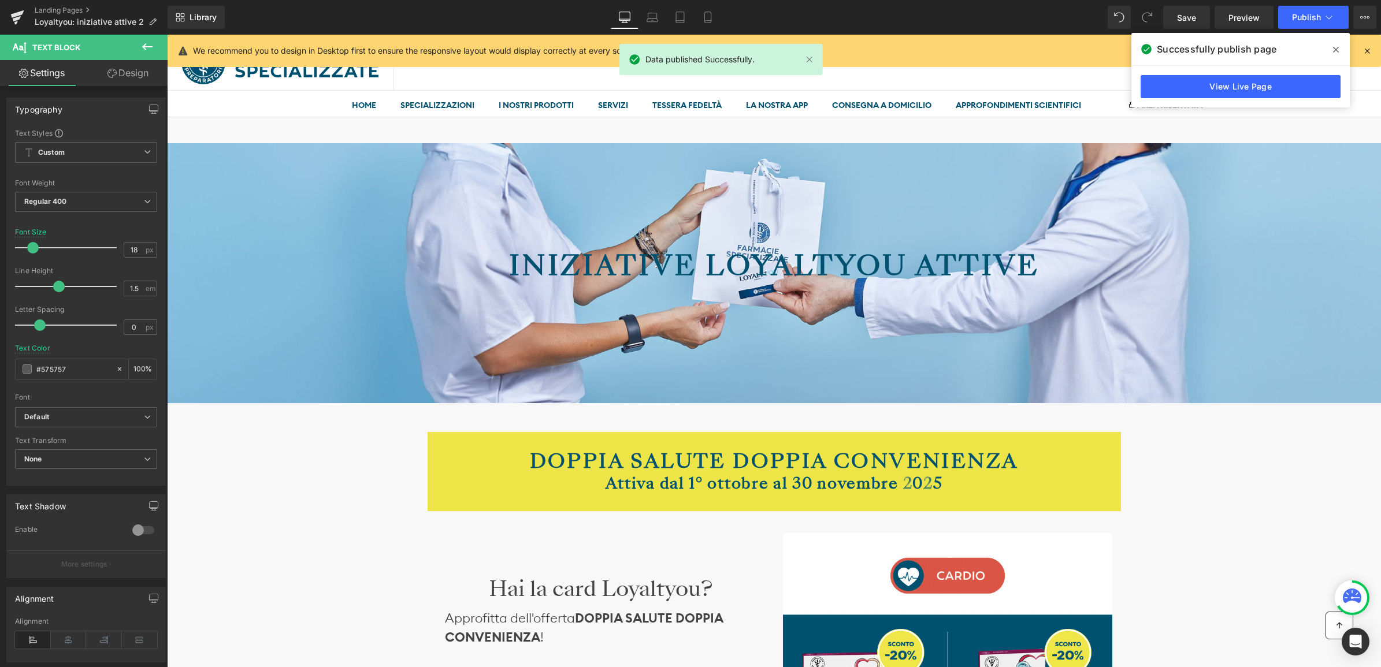
scroll to position [0, 0]
